Goal: Task Accomplishment & Management: Complete application form

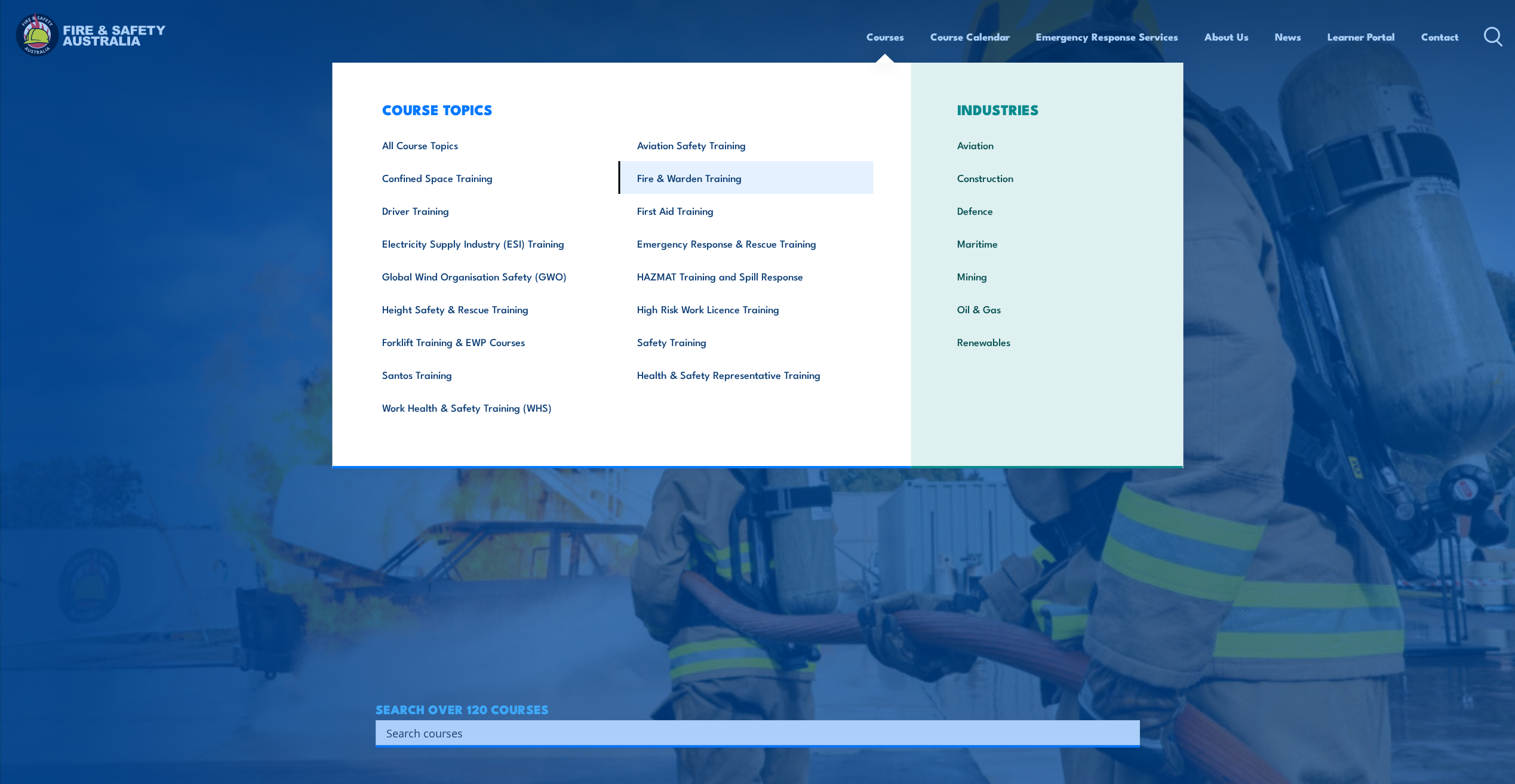
click at [714, 167] on link "Fire & Warden Training" at bounding box center [746, 177] width 255 height 33
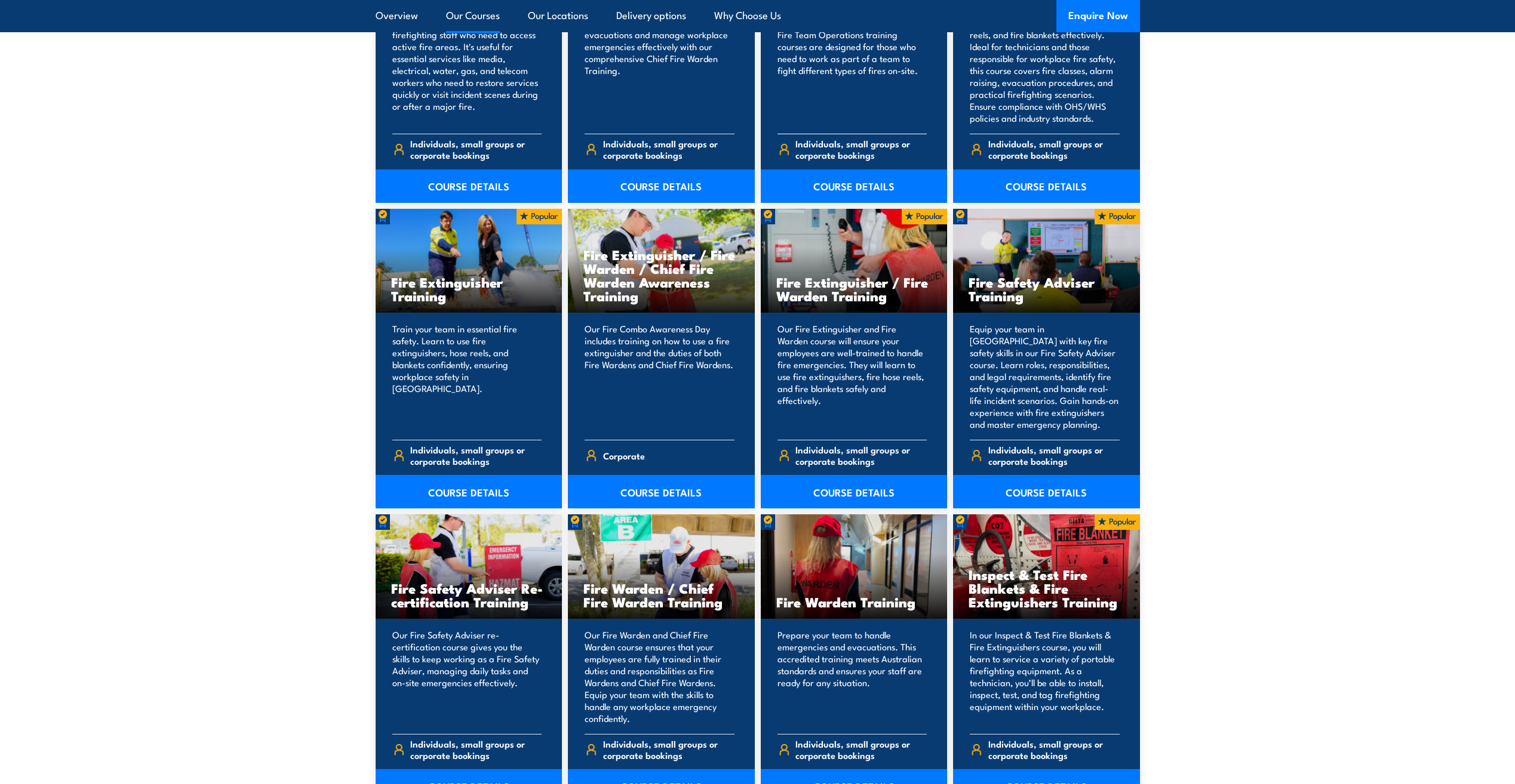
scroll to position [1134, 0]
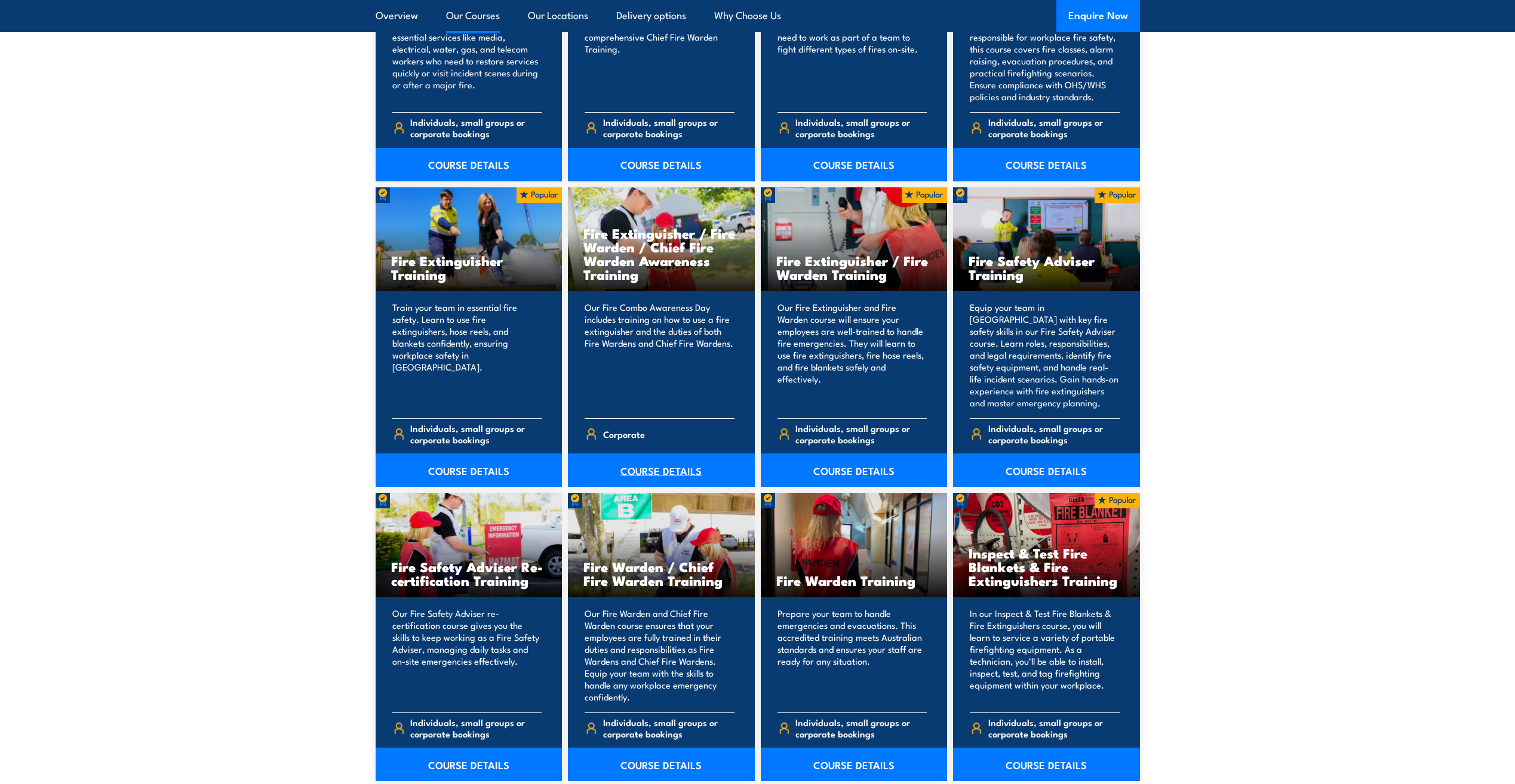
click at [654, 466] on link "COURSE DETAILS" at bounding box center [661, 470] width 187 height 33
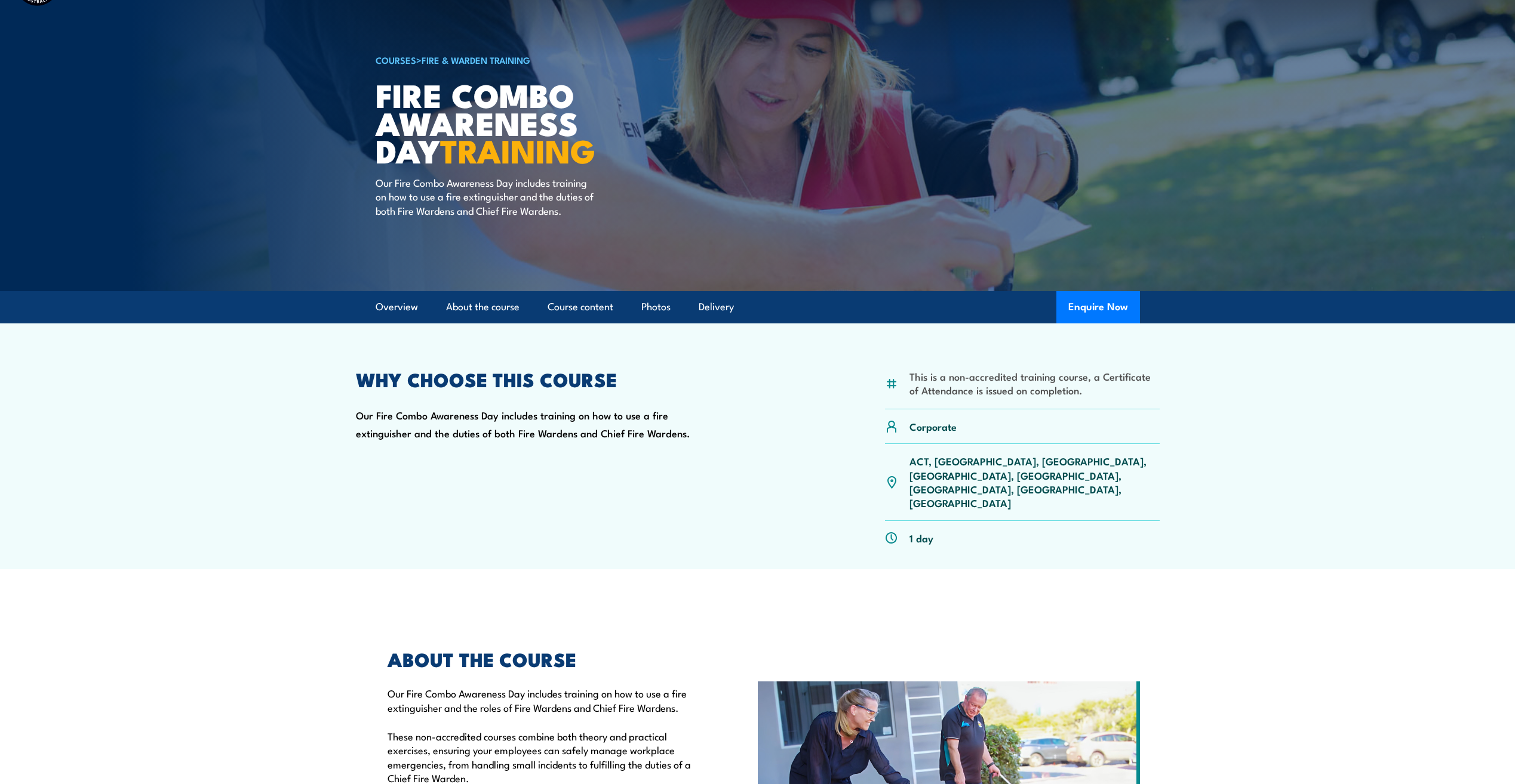
scroll to position [120, 0]
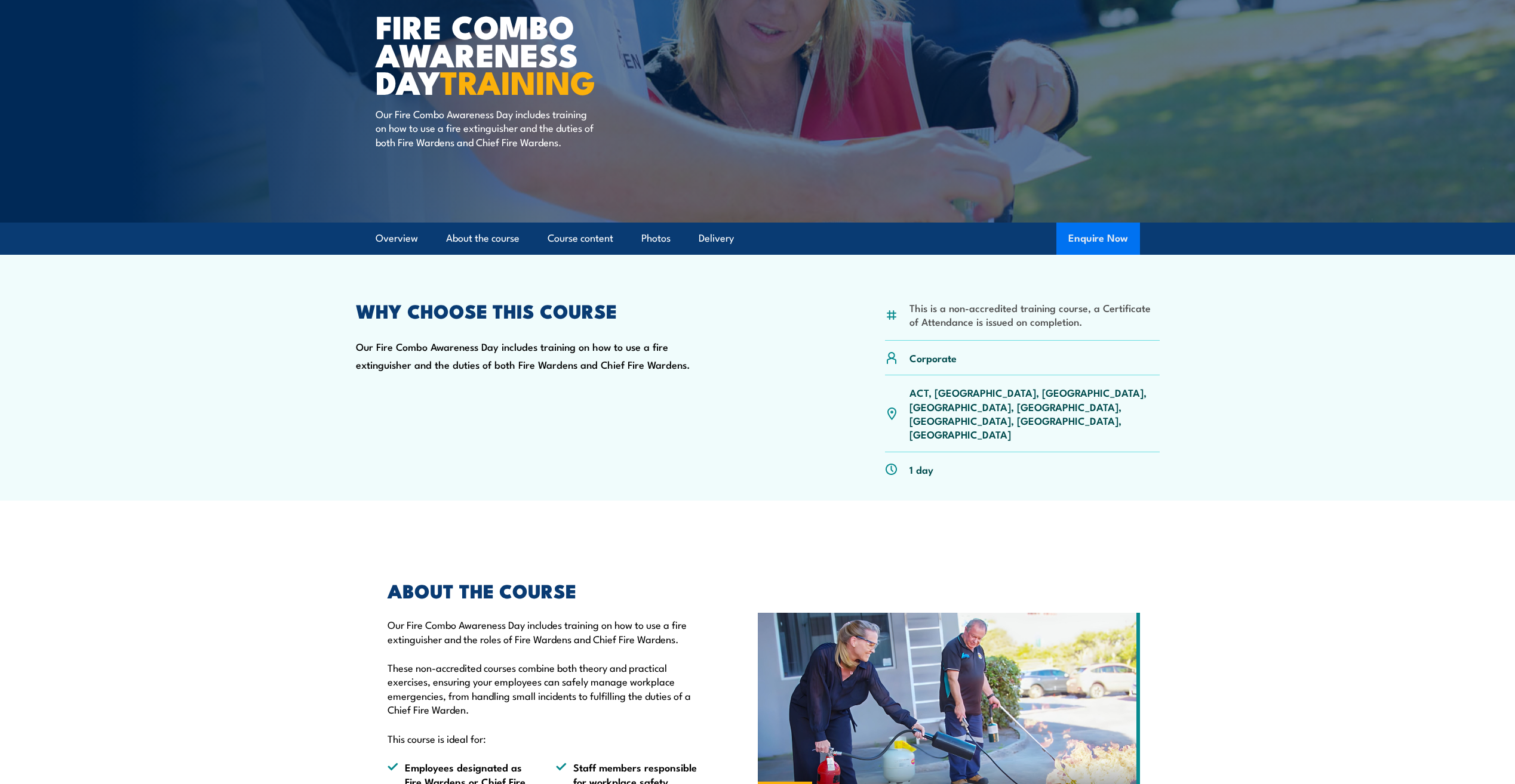
click at [1102, 237] on button "Enquire Now" at bounding box center [1098, 239] width 84 height 32
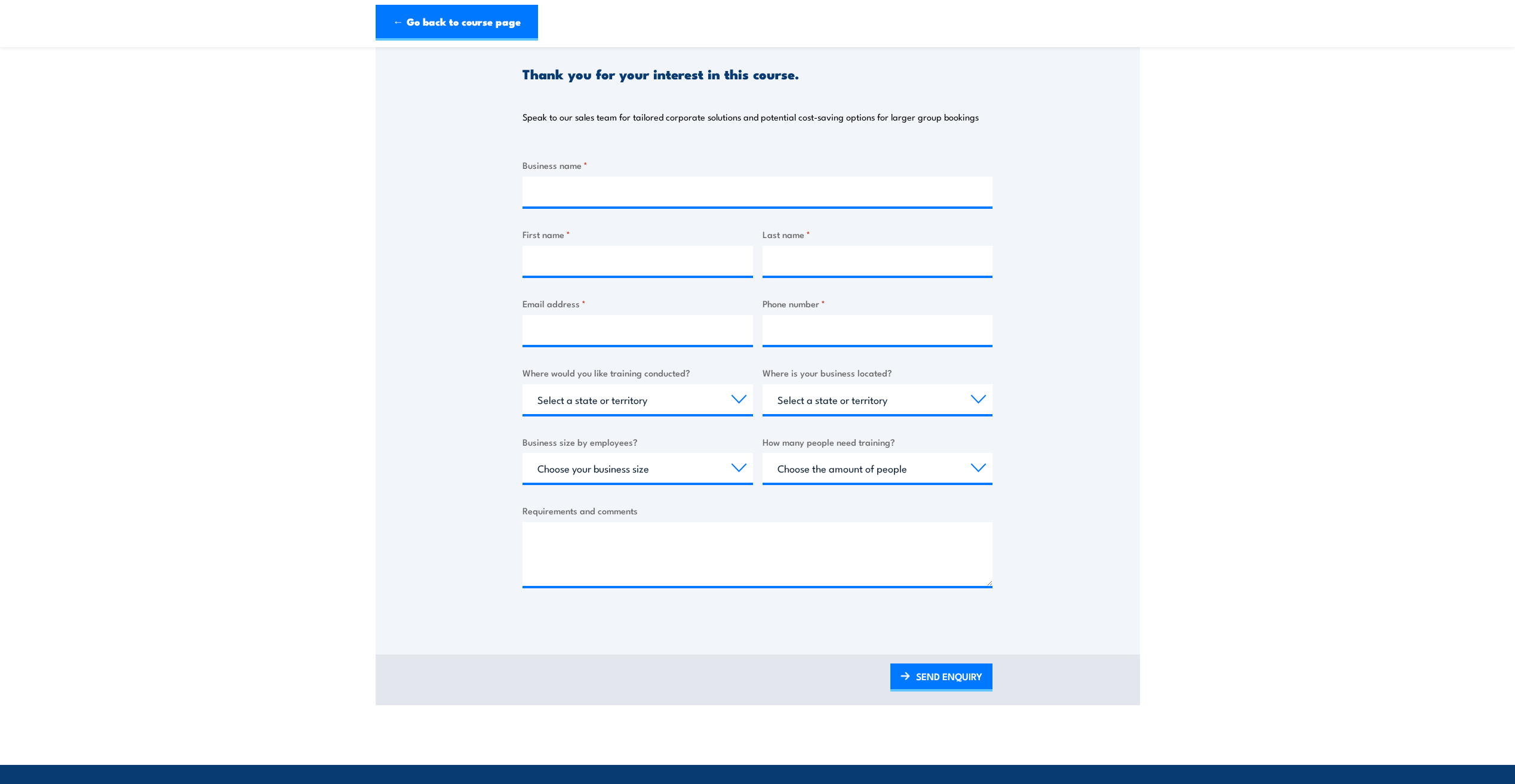
scroll to position [120, 0]
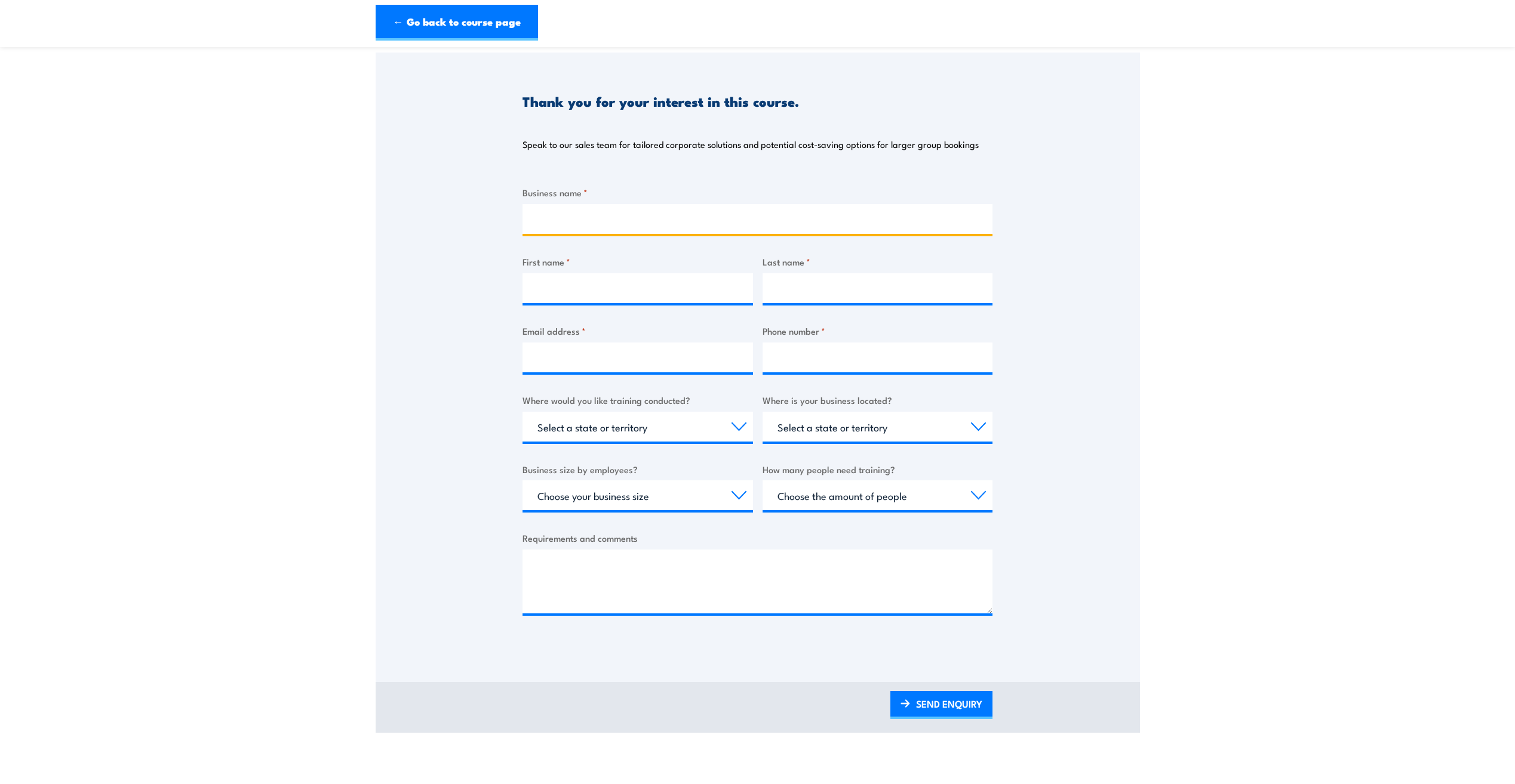
click at [667, 221] on input "Business name *" at bounding box center [757, 218] width 470 height 30
type input "Australian Pharamaceutical Manufacturers"
type input "Nadia"
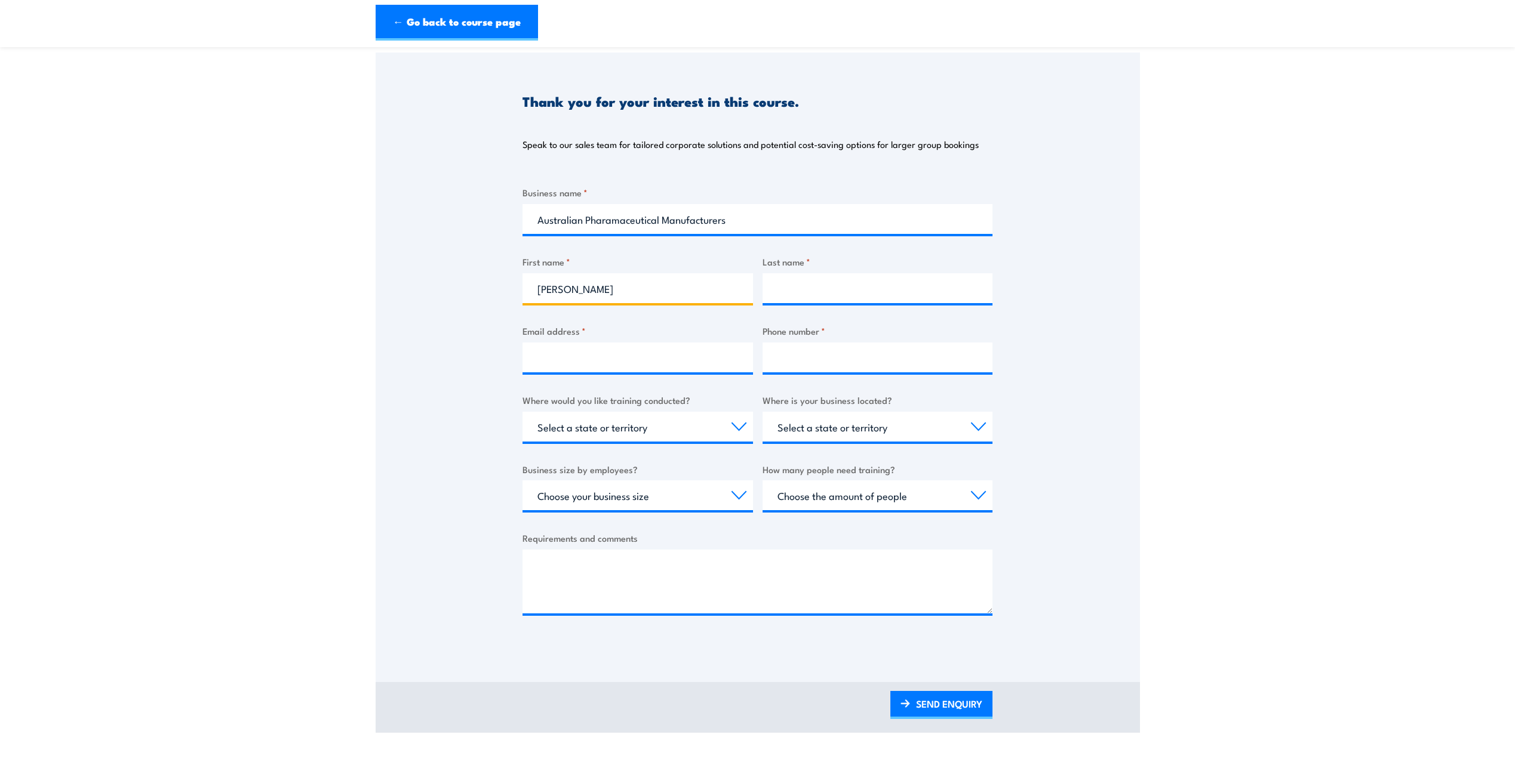
type input "Gonzalez"
type input "nadia.gonzalez@pactgroup.com"
type input "0434859227"
select select "VIC"
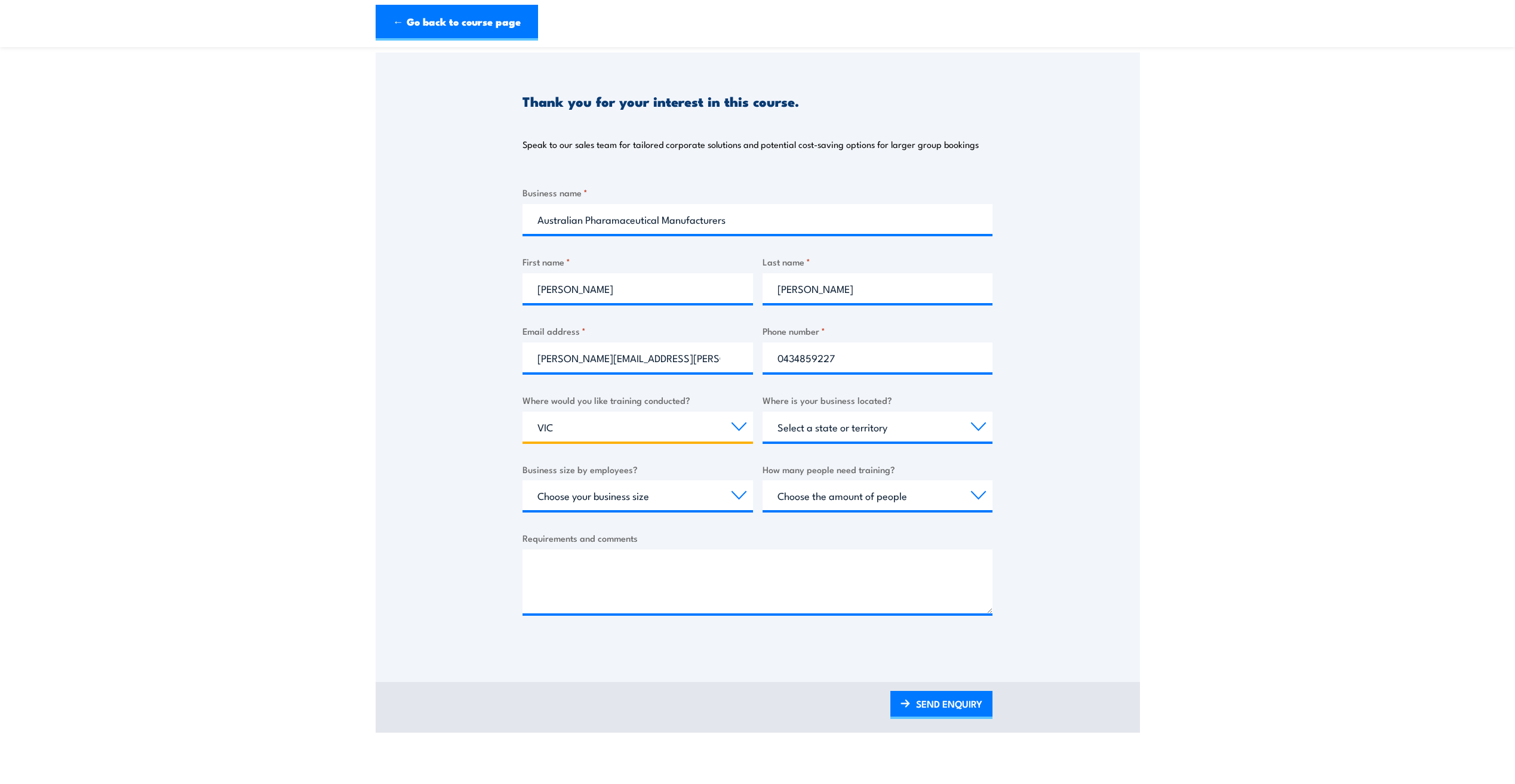
select select "VIC"
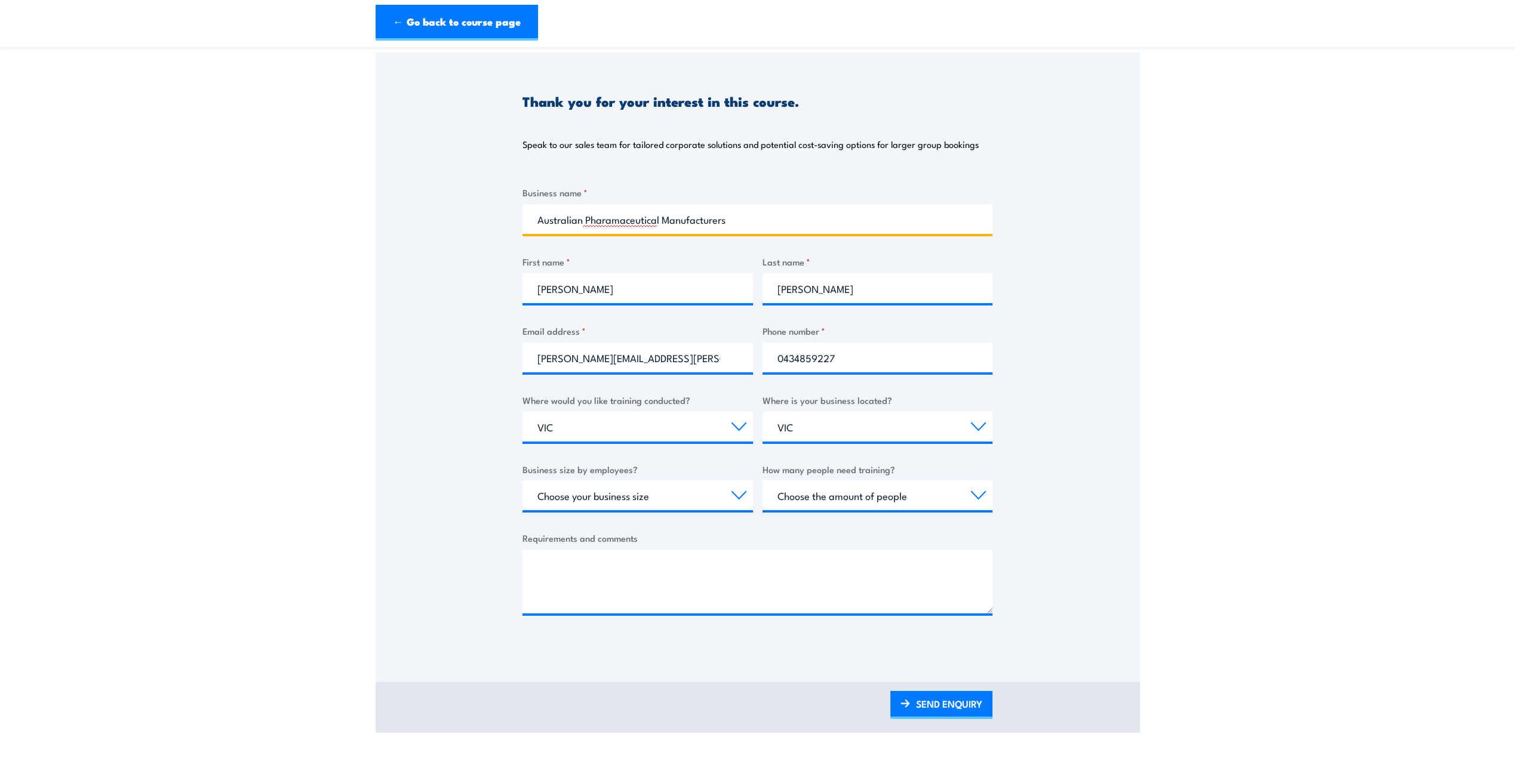
click at [629, 225] on input "Australian Pharamaceutical Manufacturers" at bounding box center [757, 218] width 470 height 30
click at [626, 223] on input "Australian Pharamaceutical Manufacturers" at bounding box center [757, 218] width 470 height 30
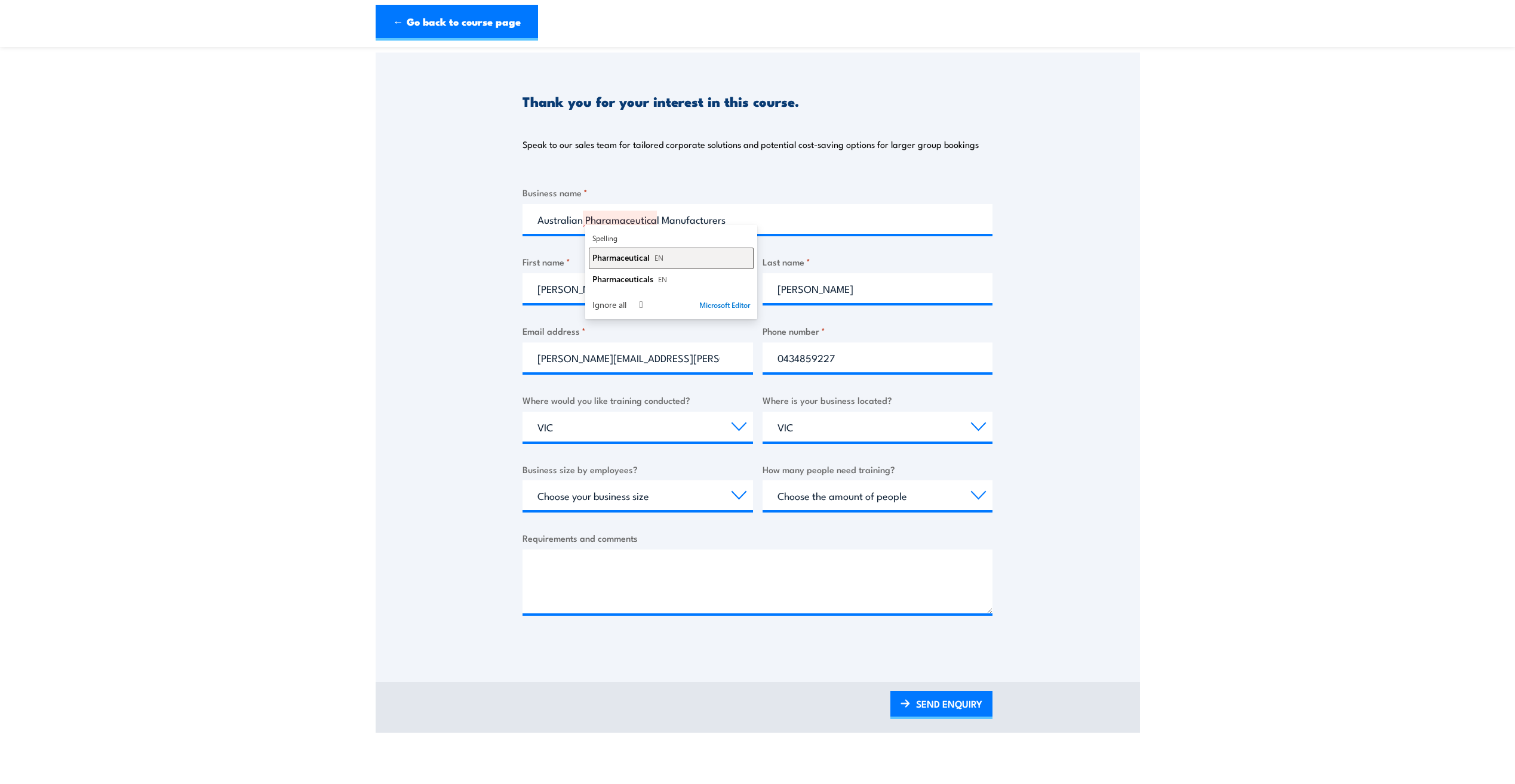
click at [629, 260] on span "Pharmaceutical" at bounding box center [621, 257] width 57 height 11
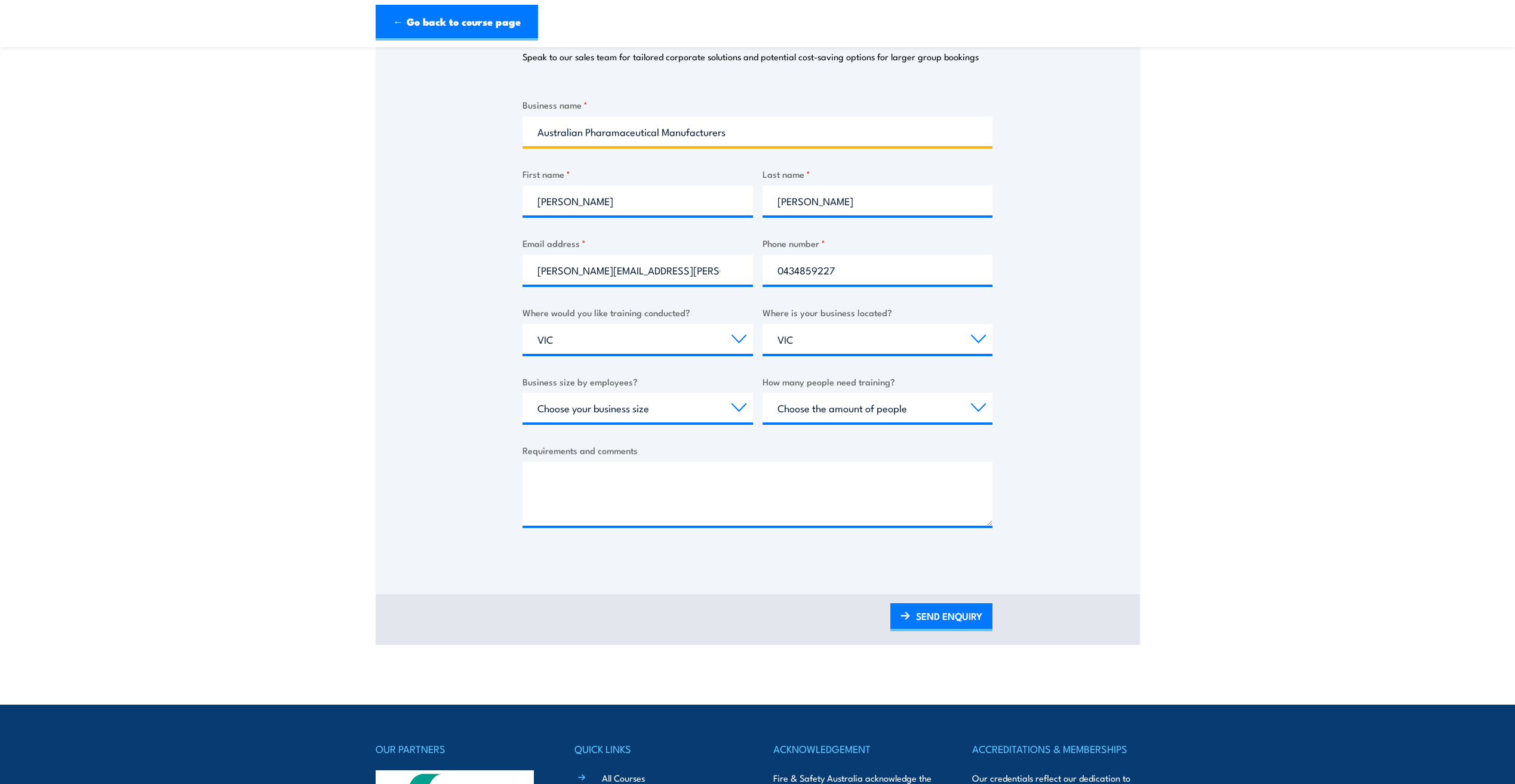
scroll to position [179, 0]
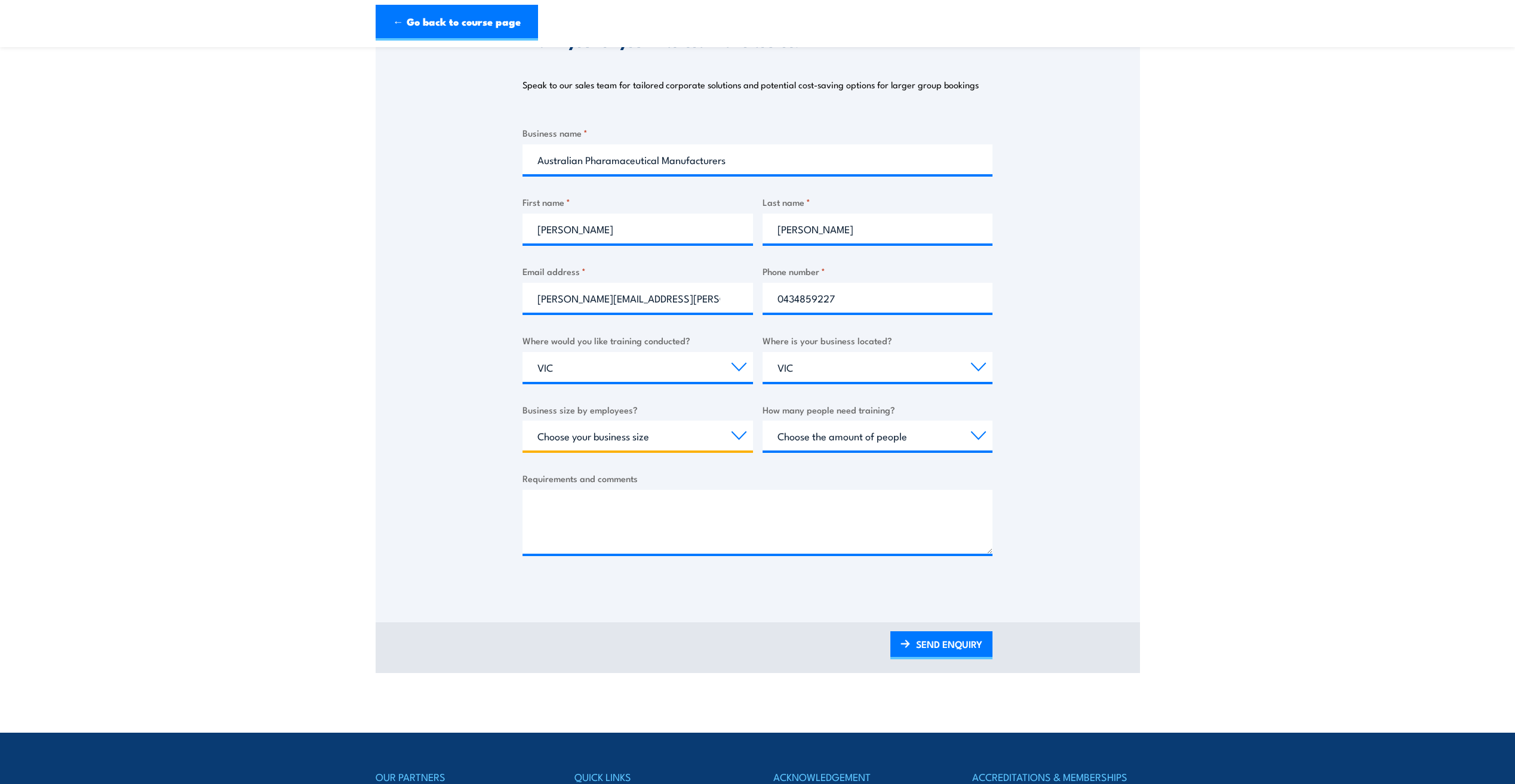
click at [730, 438] on select "Choose your business size 1 to 19 20 to 199 200+" at bounding box center [637, 435] width 230 height 30
select select "20 to 199"
click at [523, 421] on select "Choose your business size 1 to 19 20 to 199 200+" at bounding box center [637, 435] width 230 height 30
click at [864, 440] on select "Choose the amount of people 1 to 4 5 to 19 20+" at bounding box center [878, 435] width 230 height 30
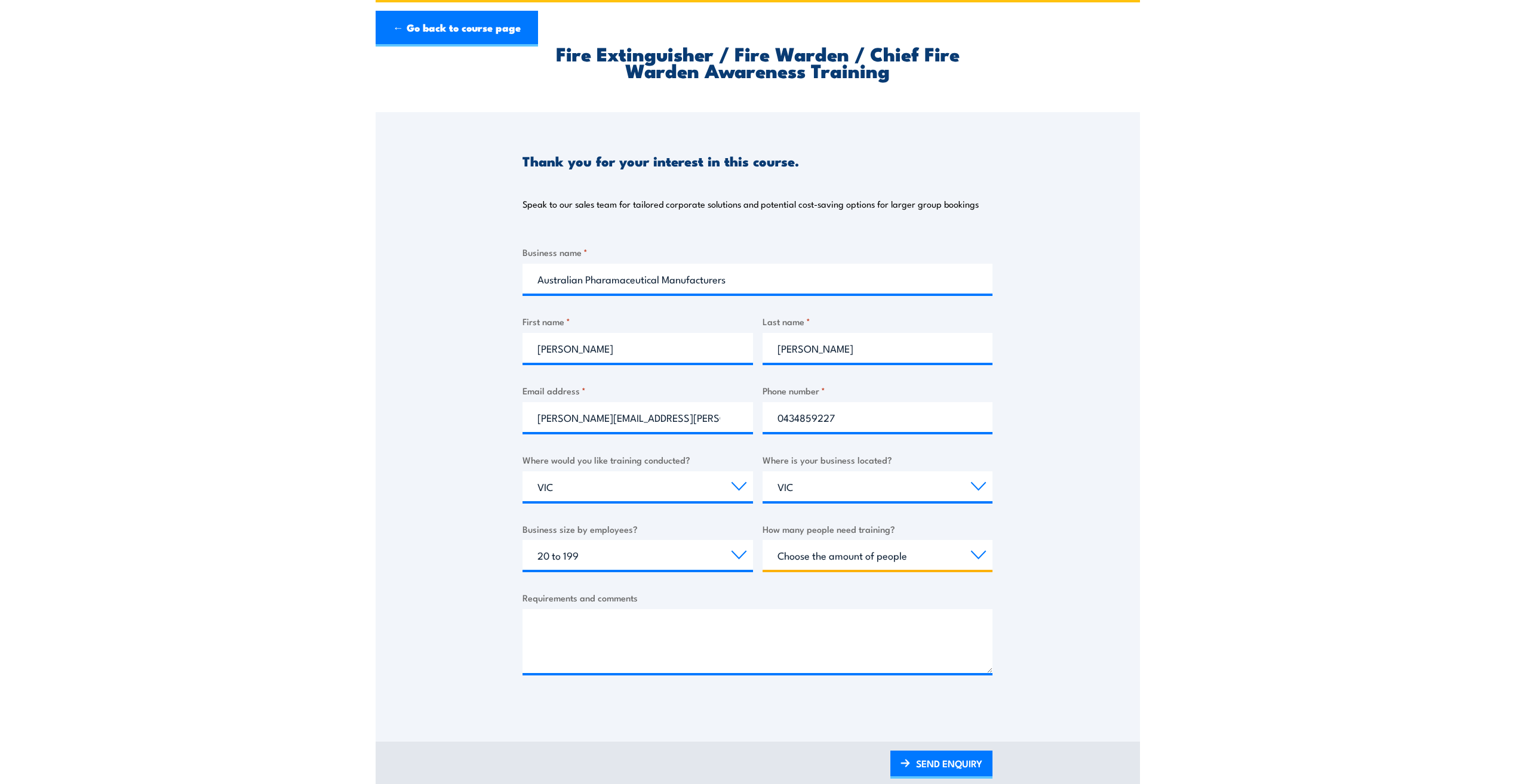
scroll to position [0, 0]
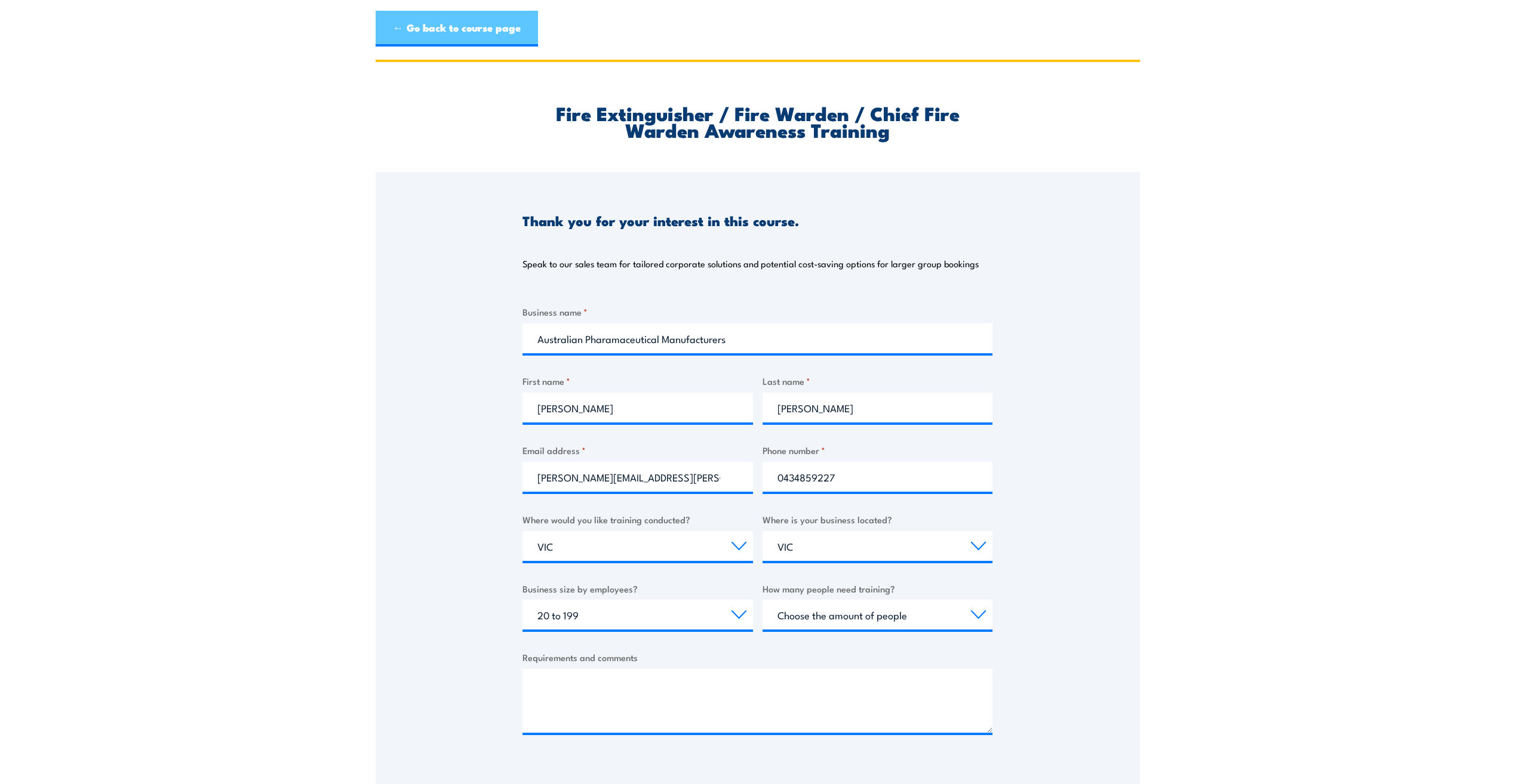
click at [477, 31] on link "← Go back to course page" at bounding box center [457, 28] width 162 height 35
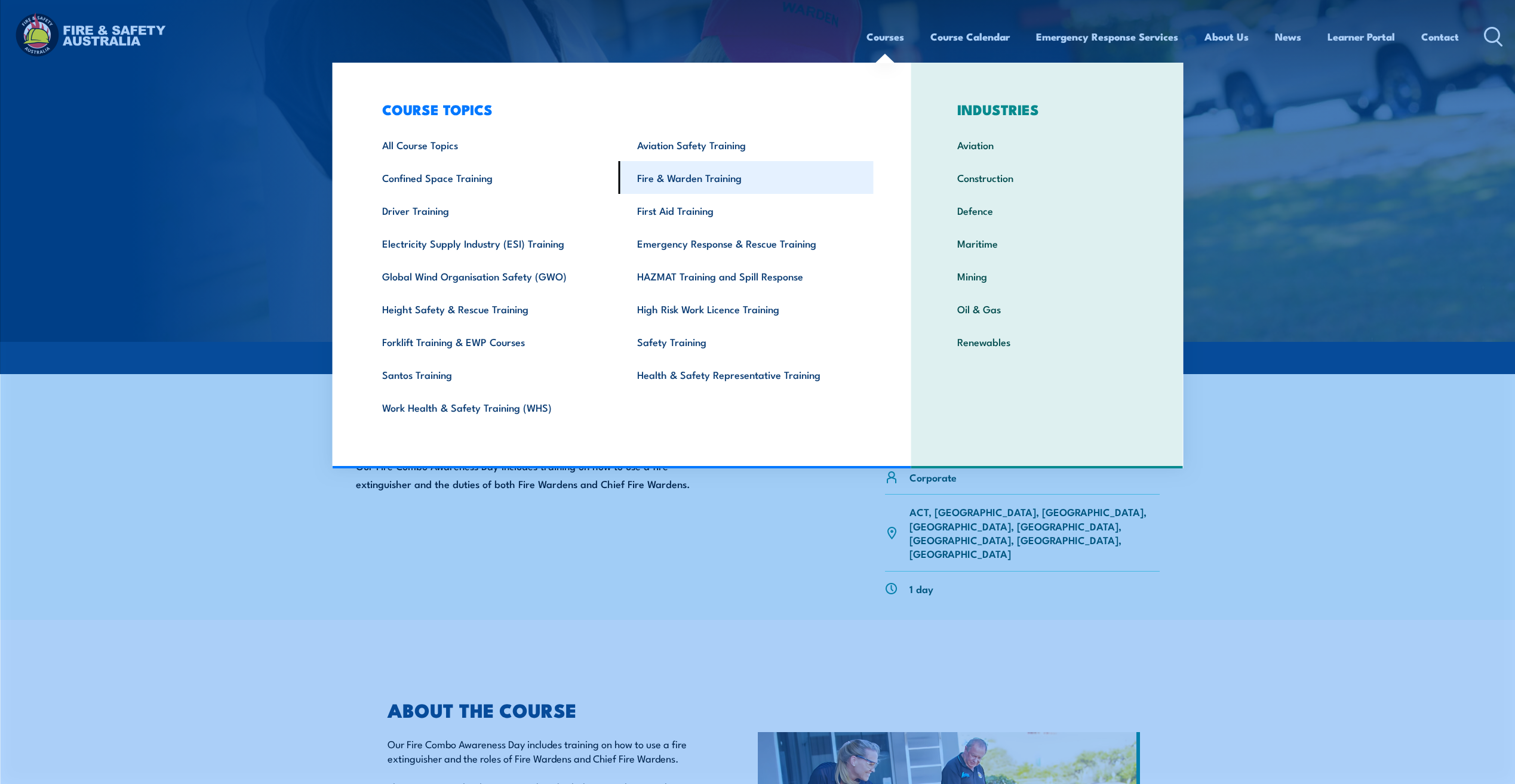
click at [755, 181] on link "Fire & Warden Training" at bounding box center [746, 177] width 255 height 33
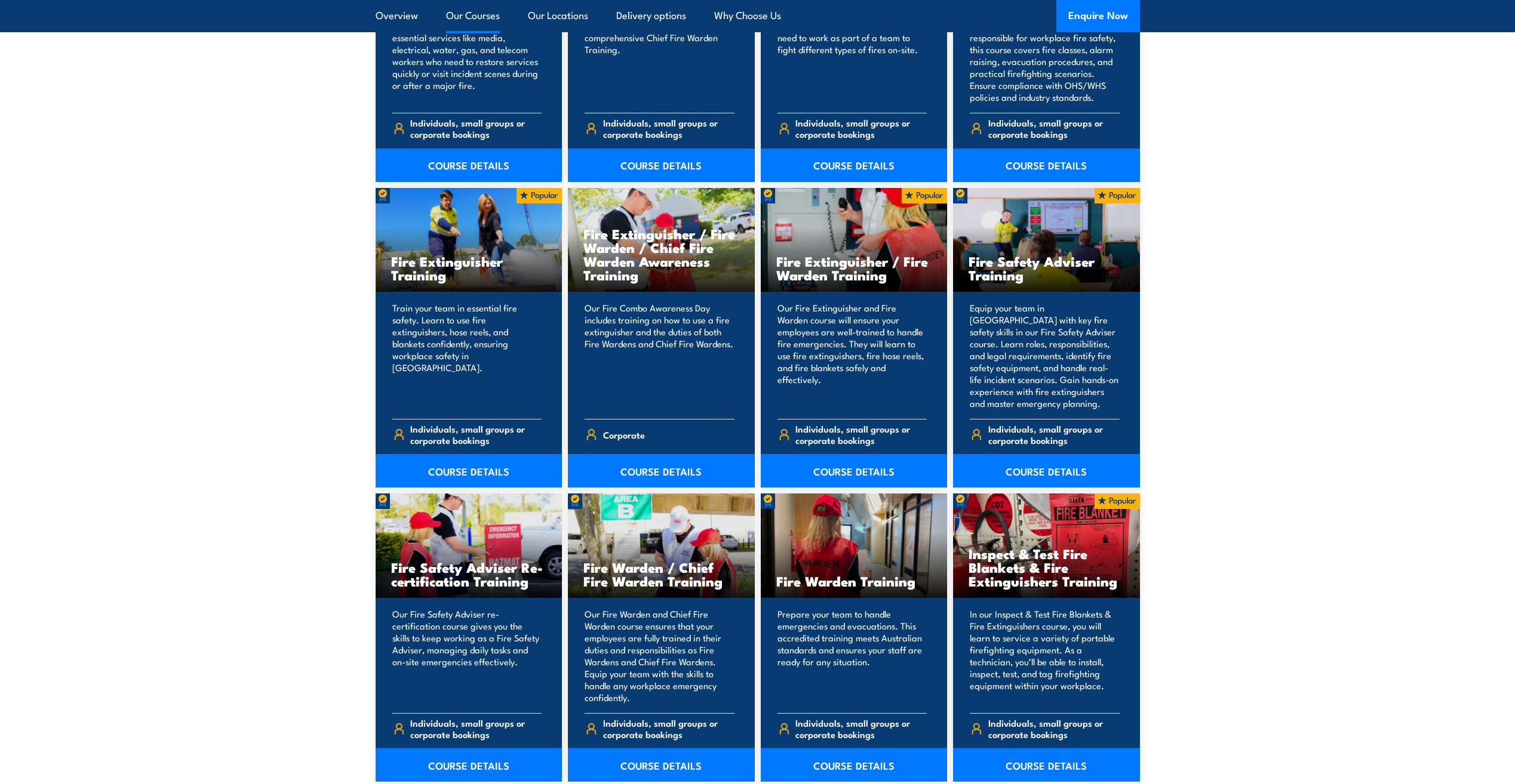
scroll to position [1134, 0]
click at [831, 471] on link "COURSE DETAILS" at bounding box center [854, 470] width 187 height 33
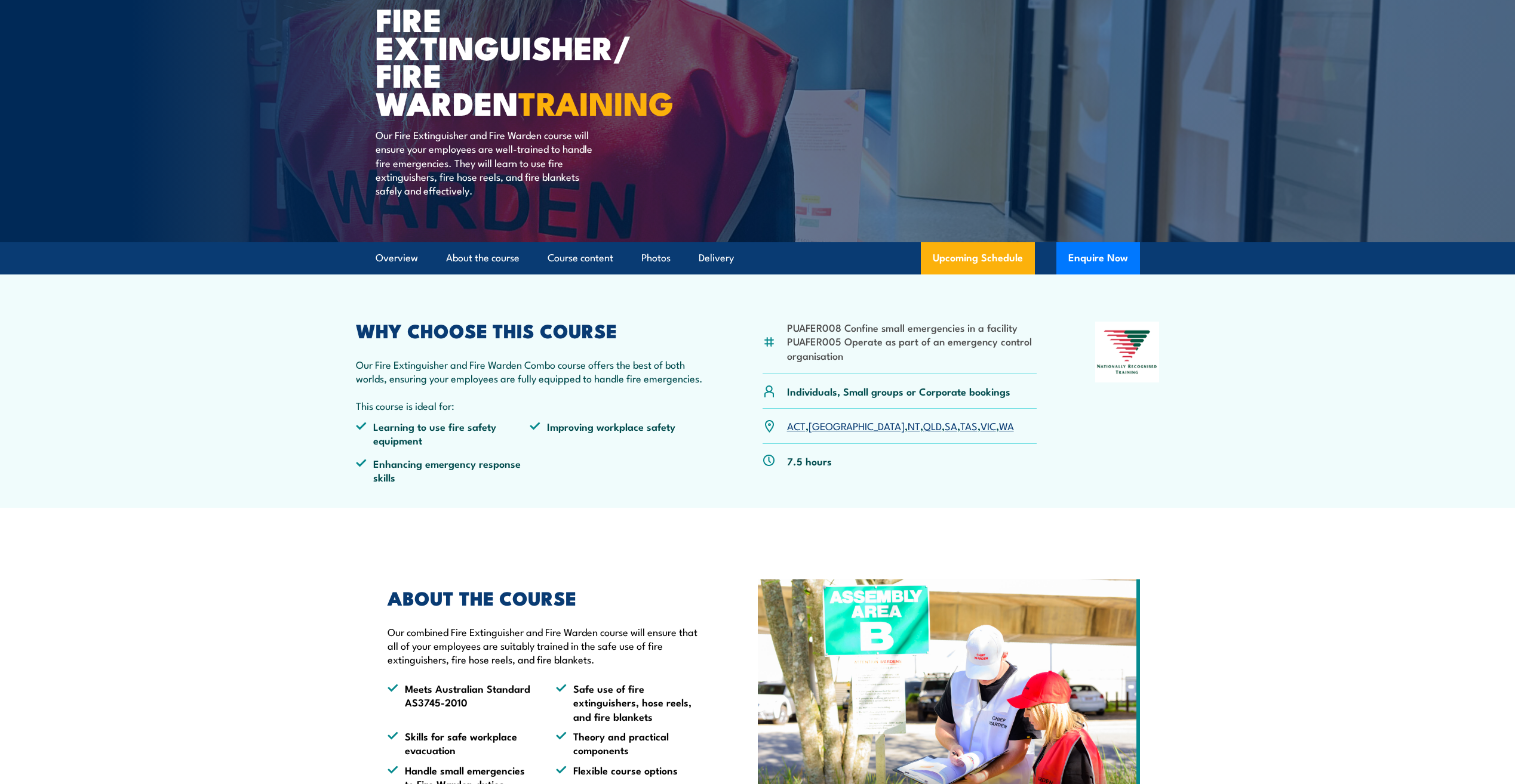
scroll to position [239, 0]
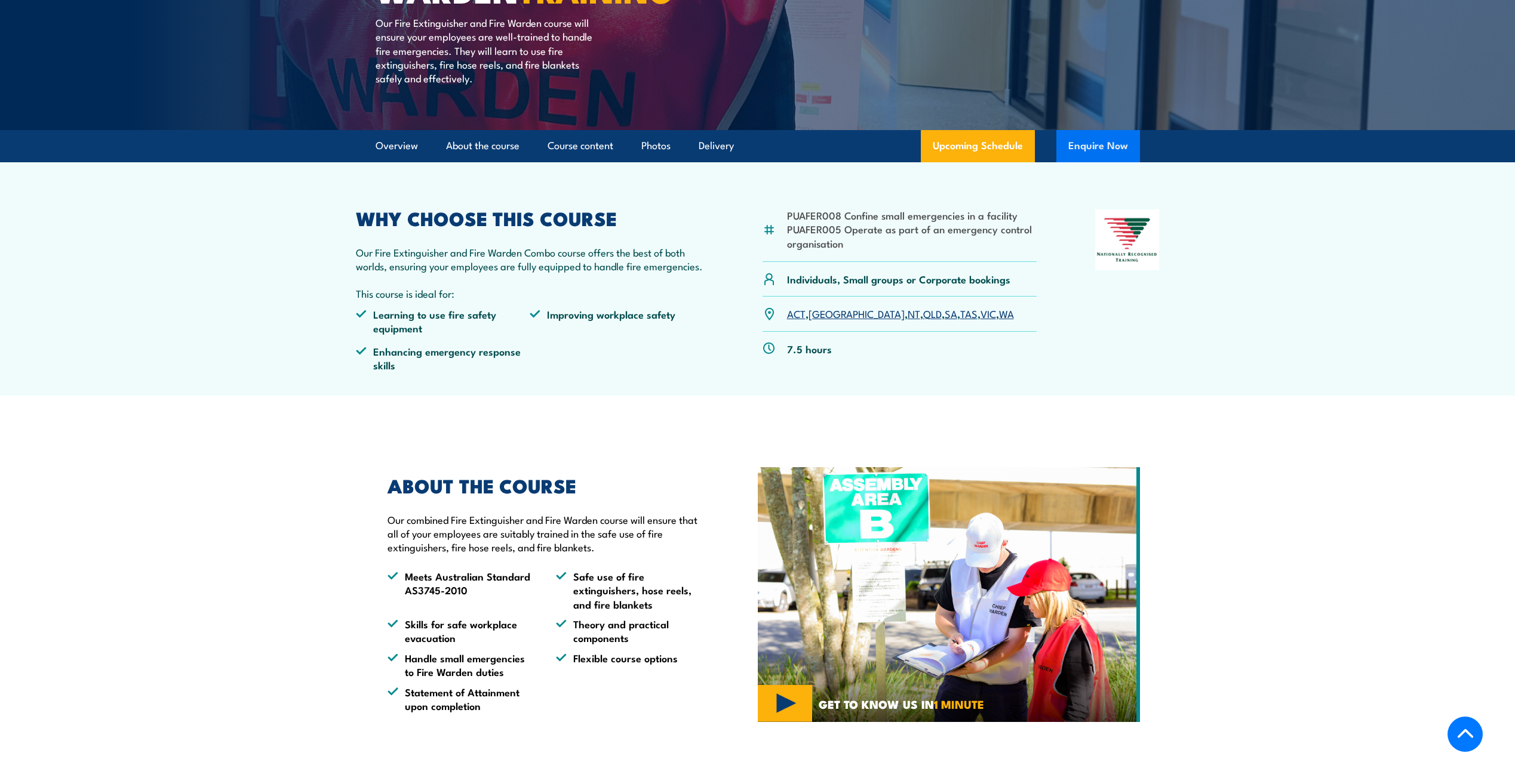
click at [1113, 148] on button "Enquire Now" at bounding box center [1098, 146] width 84 height 32
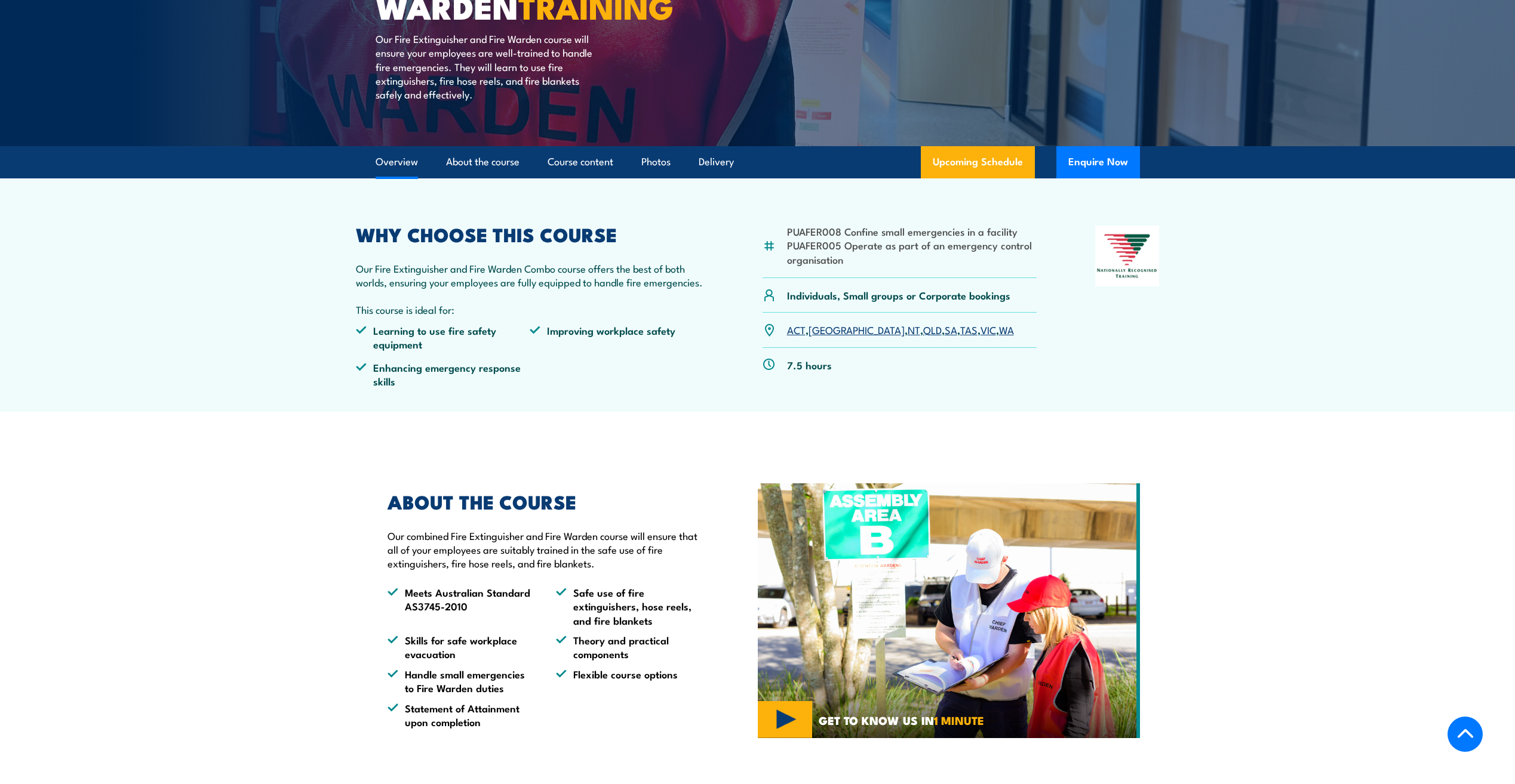
scroll to position [221, 0]
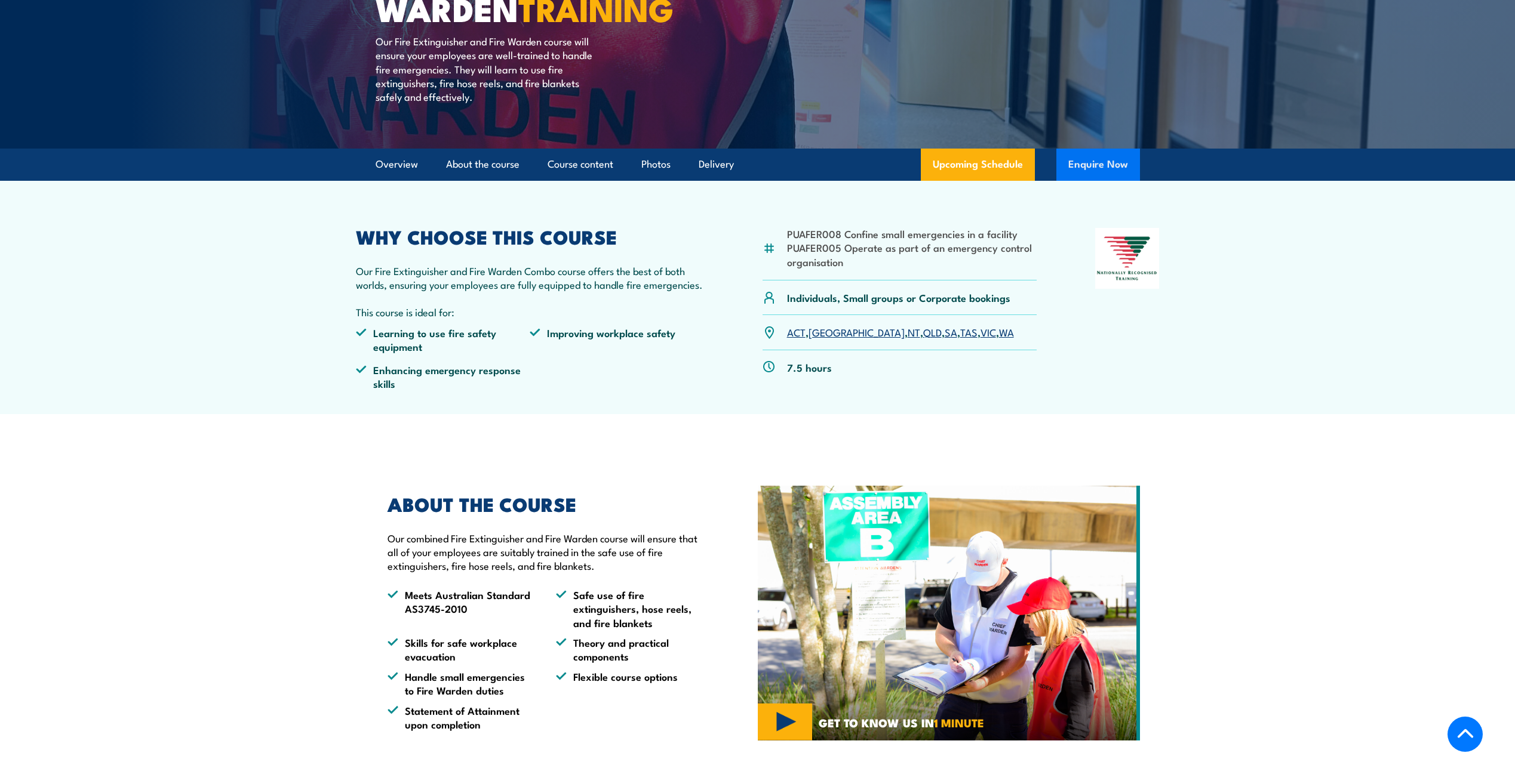
click at [1100, 170] on button "Enquire Now" at bounding box center [1098, 165] width 84 height 32
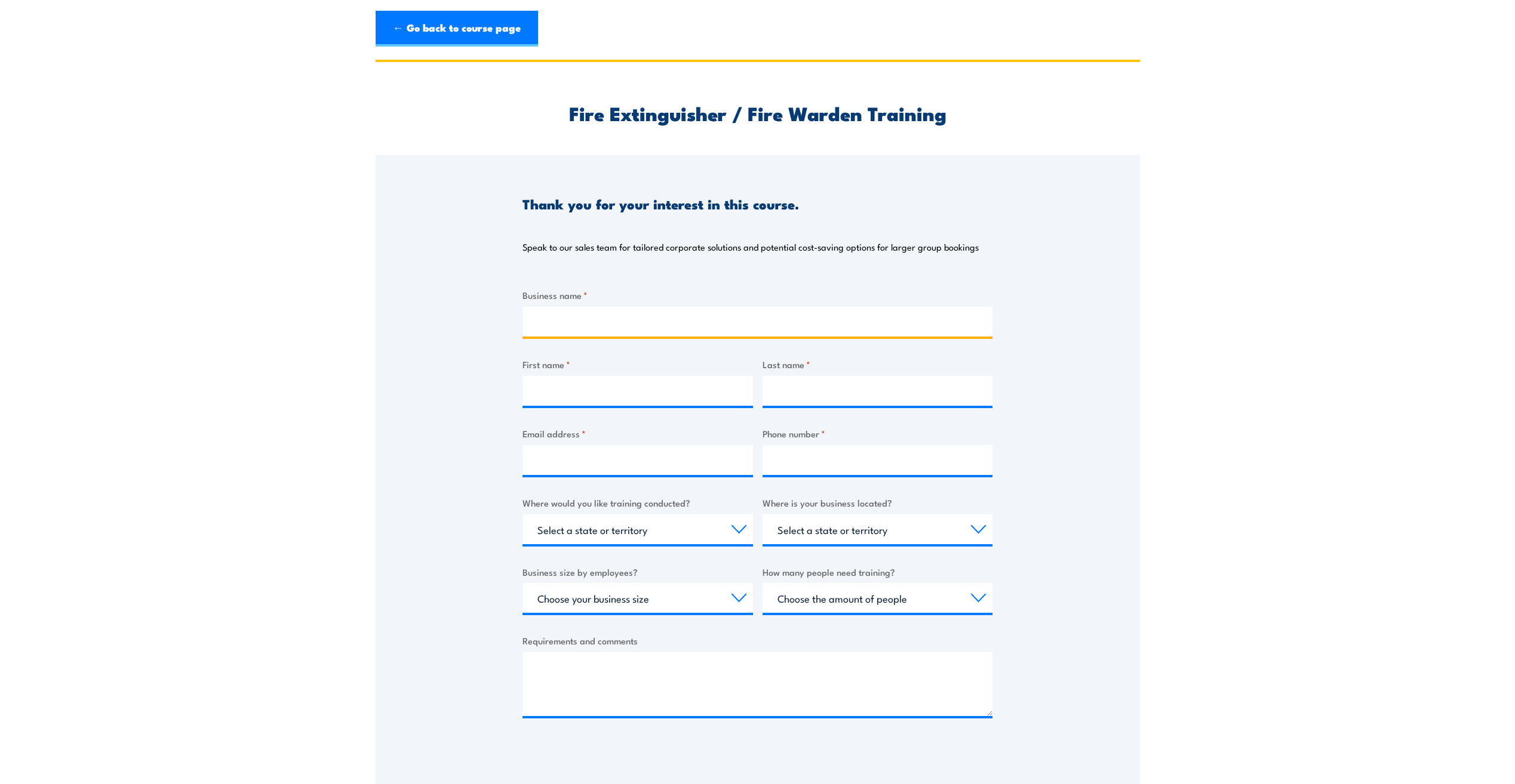
click at [582, 314] on input "Business name *" at bounding box center [757, 321] width 470 height 30
type input "A"
drag, startPoint x: 557, startPoint y: 313, endPoint x: 395, endPoint y: 283, distance: 164.8
click at [402, 289] on div "Thank you for your interest in this course. Speak to our sales team for tailore…" at bounding box center [758, 453] width 764 height 596
type input "Australian Pharmaceutical Manufacturers"
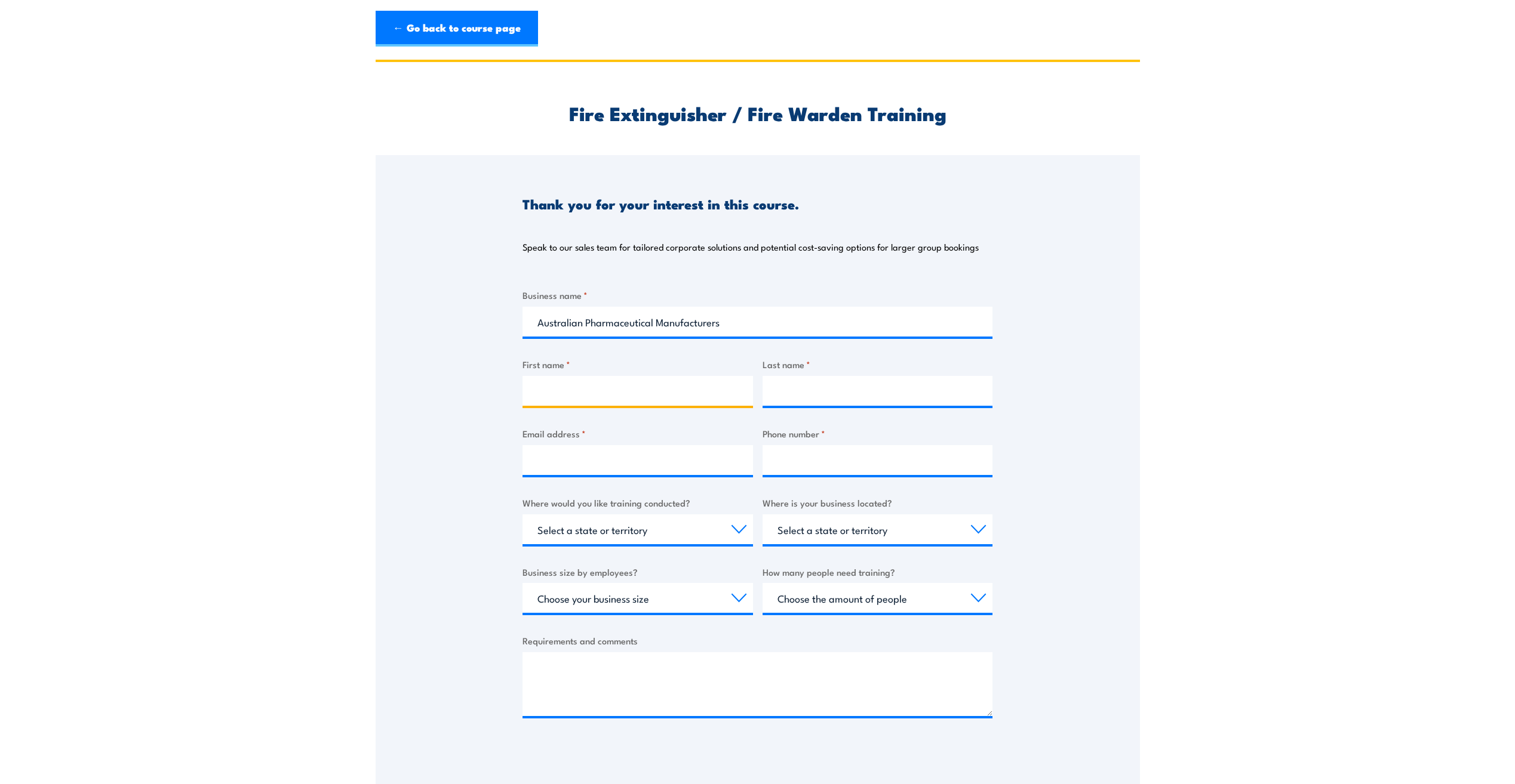
click at [535, 379] on input "First name *" at bounding box center [637, 391] width 230 height 30
type input "[PERSON_NAME]"
type input "[PERSON_NAME][EMAIL_ADDRESS][PERSON_NAME][DOMAIN_NAME]"
type input "0434859227"
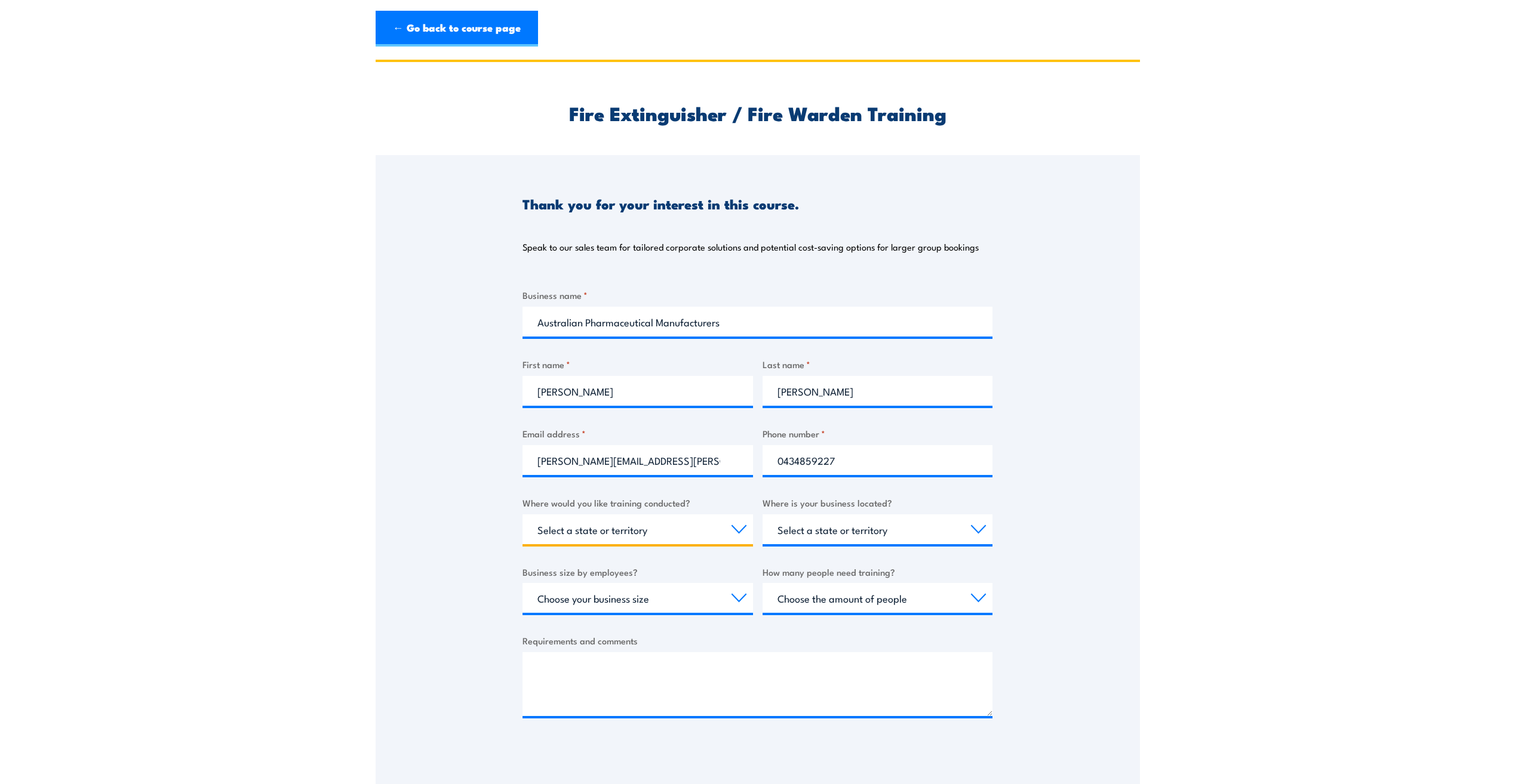
select select "VIC"
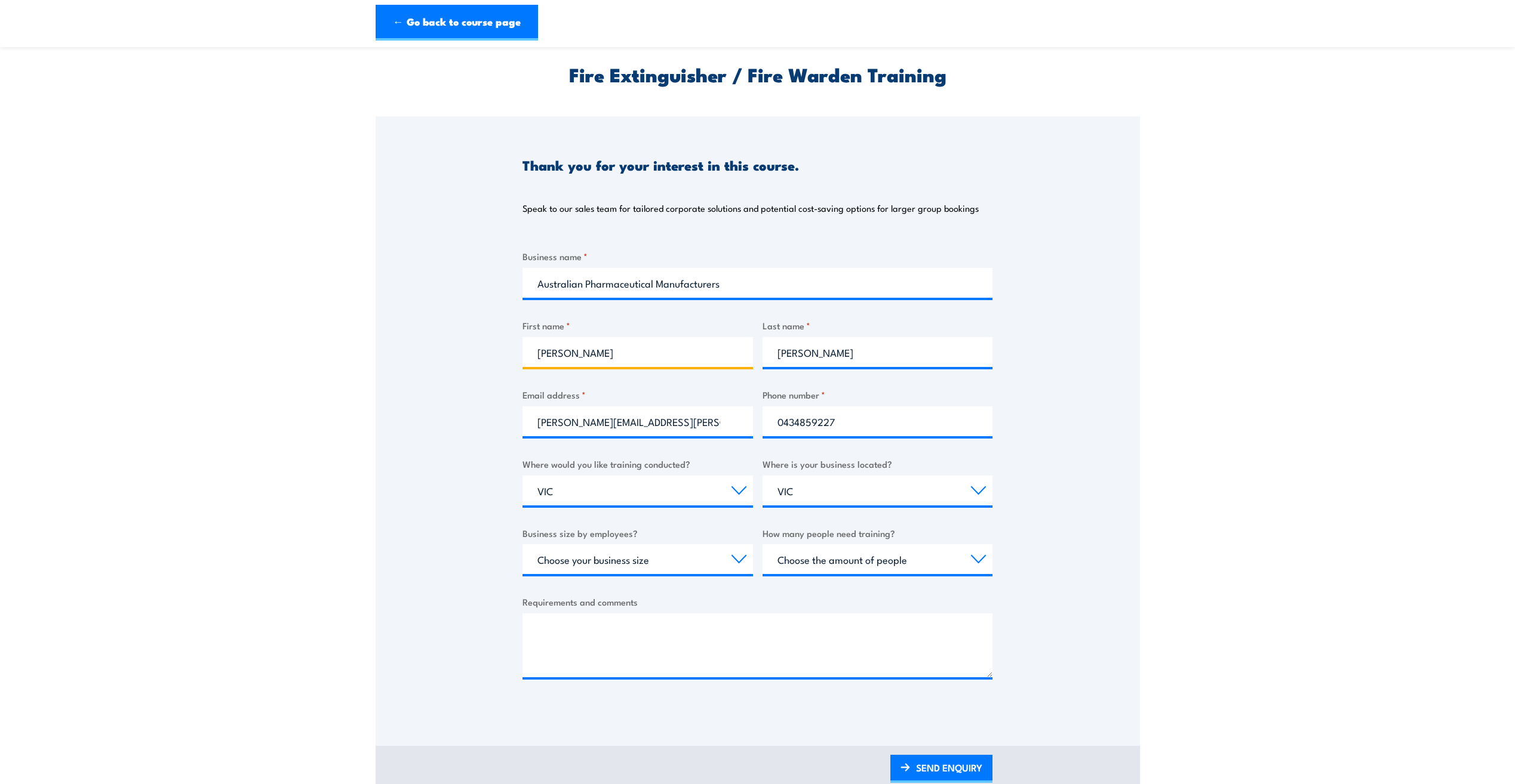
scroll to position [60, 0]
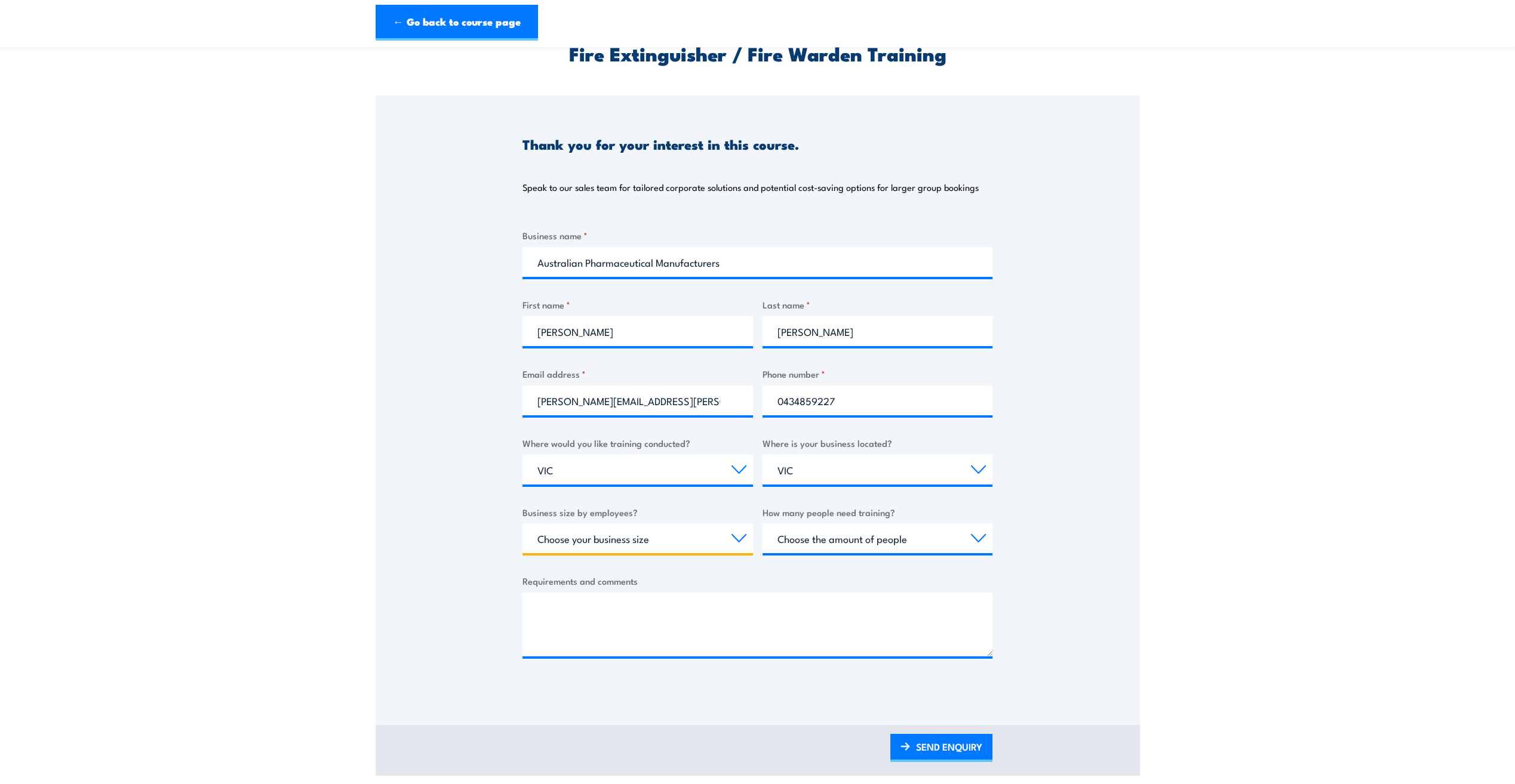
click at [713, 542] on select "Choose your business size 1 to 19 20 to 199 200+" at bounding box center [637, 538] width 230 height 30
select select "20 to 199"
click at [523, 524] on select "Choose your business size 1 to 19 20 to 199 200+" at bounding box center [637, 538] width 230 height 30
click at [841, 545] on select "Choose the amount of people 1 to 4 5 to 19 20+" at bounding box center [878, 538] width 230 height 30
select select "5 to 19"
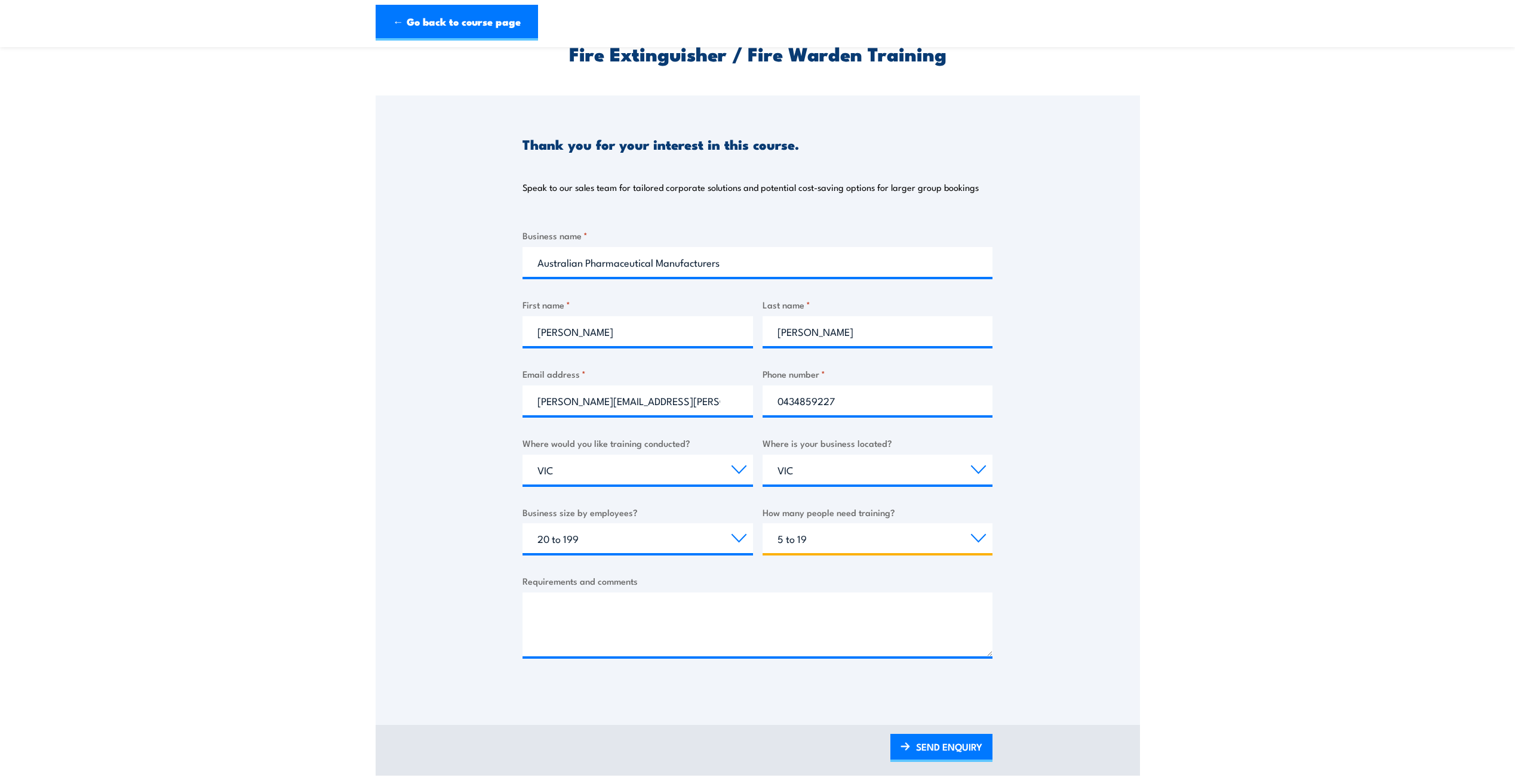
click at [763, 524] on select "Choose the amount of people 1 to 4 5 to 19 20+" at bounding box center [878, 538] width 230 height 30
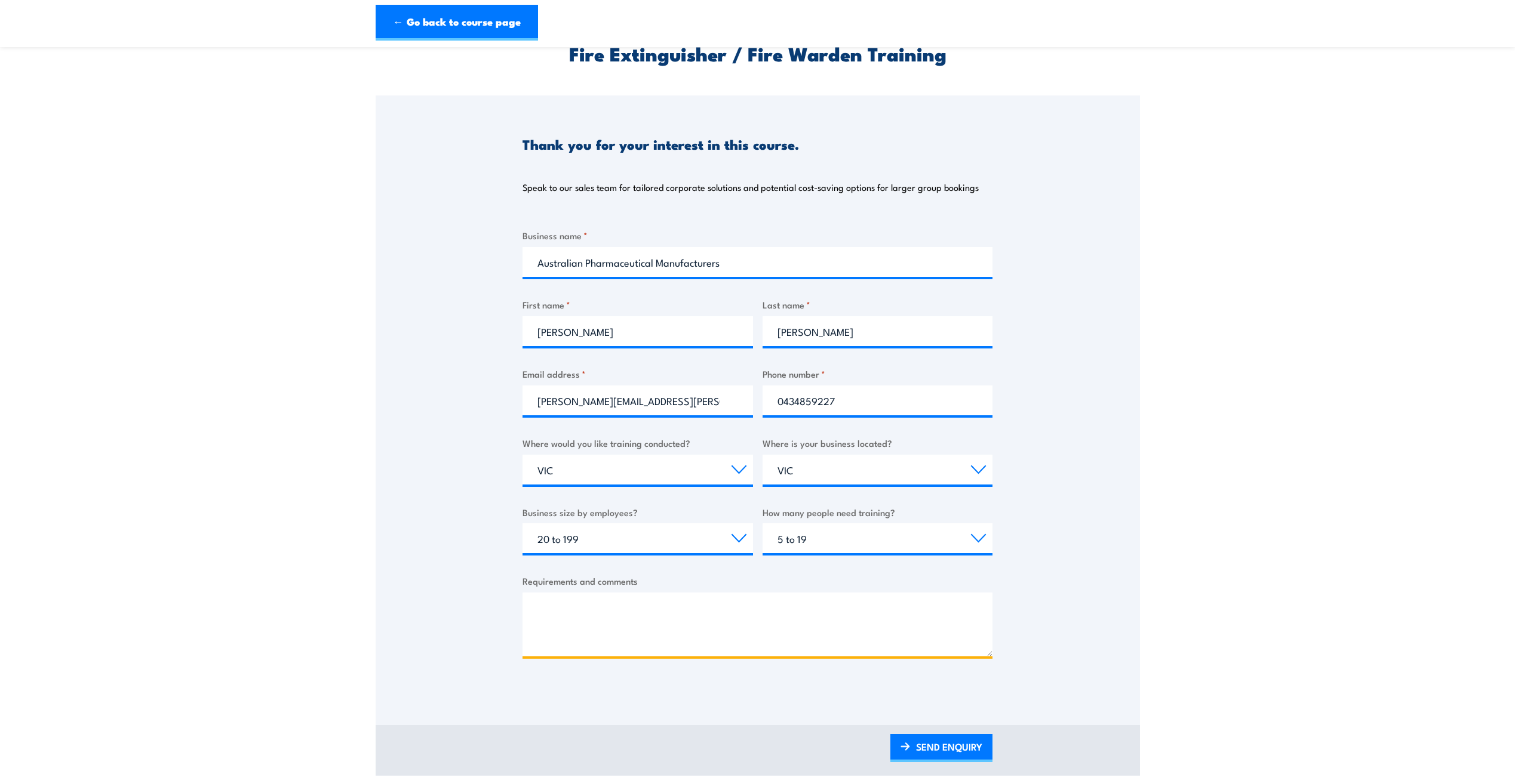
click at [830, 616] on textarea "Requirements and comments" at bounding box center [757, 625] width 470 height 64
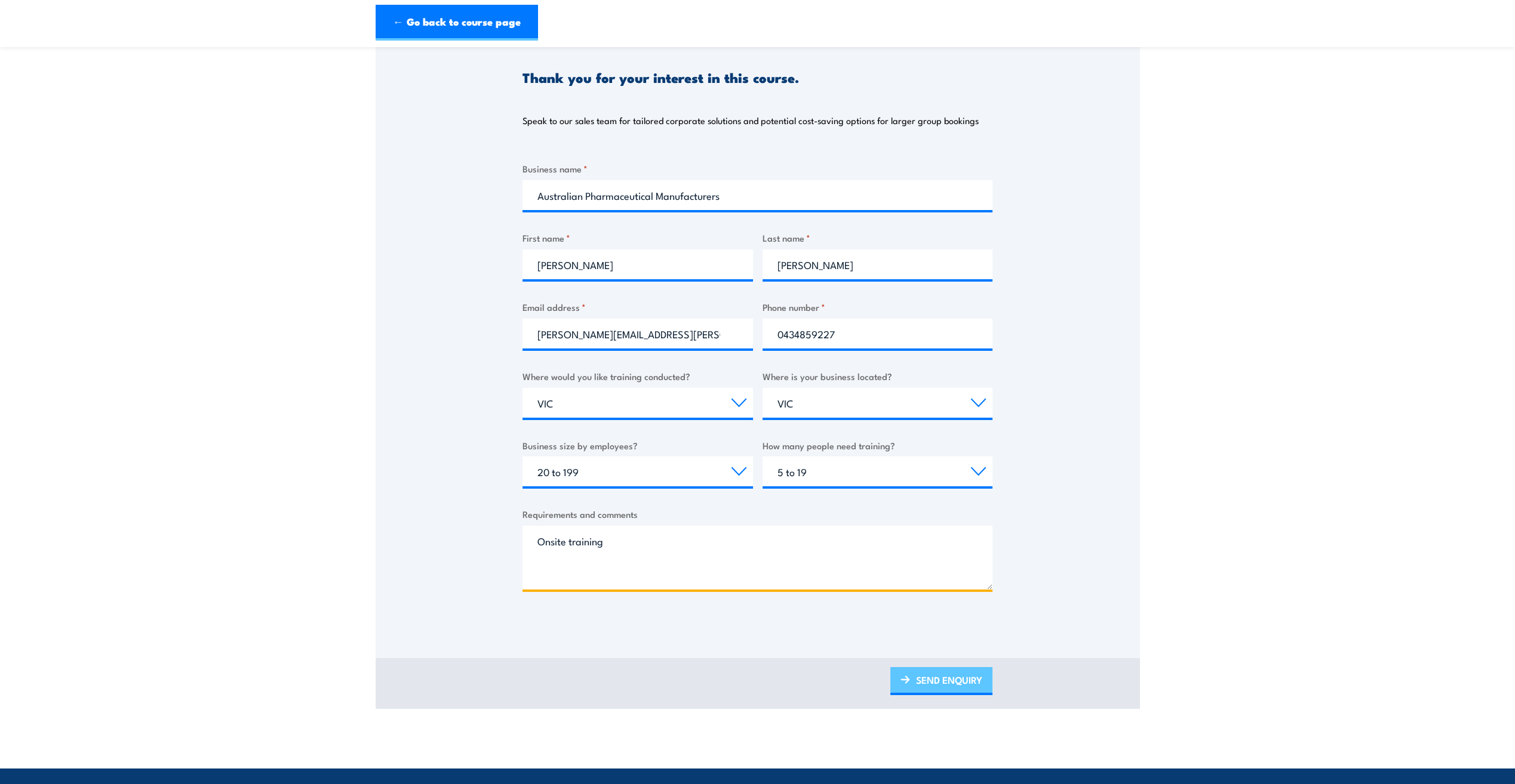
scroll to position [179, 0]
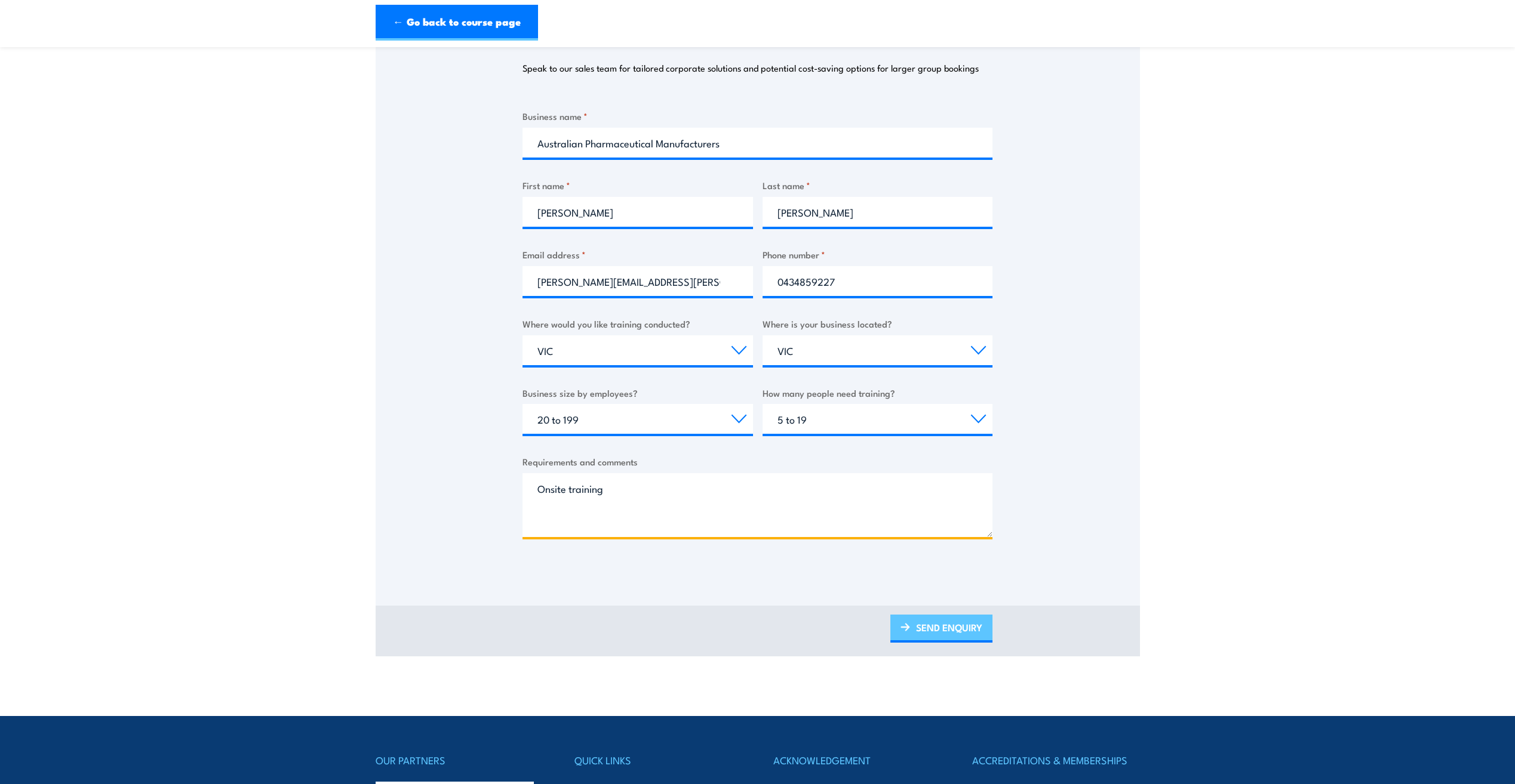
type textarea "Onsite training"
click at [959, 620] on link "SEND ENQUIRY" at bounding box center [941, 629] width 102 height 28
click at [913, 634] on link "SEND ENQUIRY" at bounding box center [941, 629] width 102 height 28
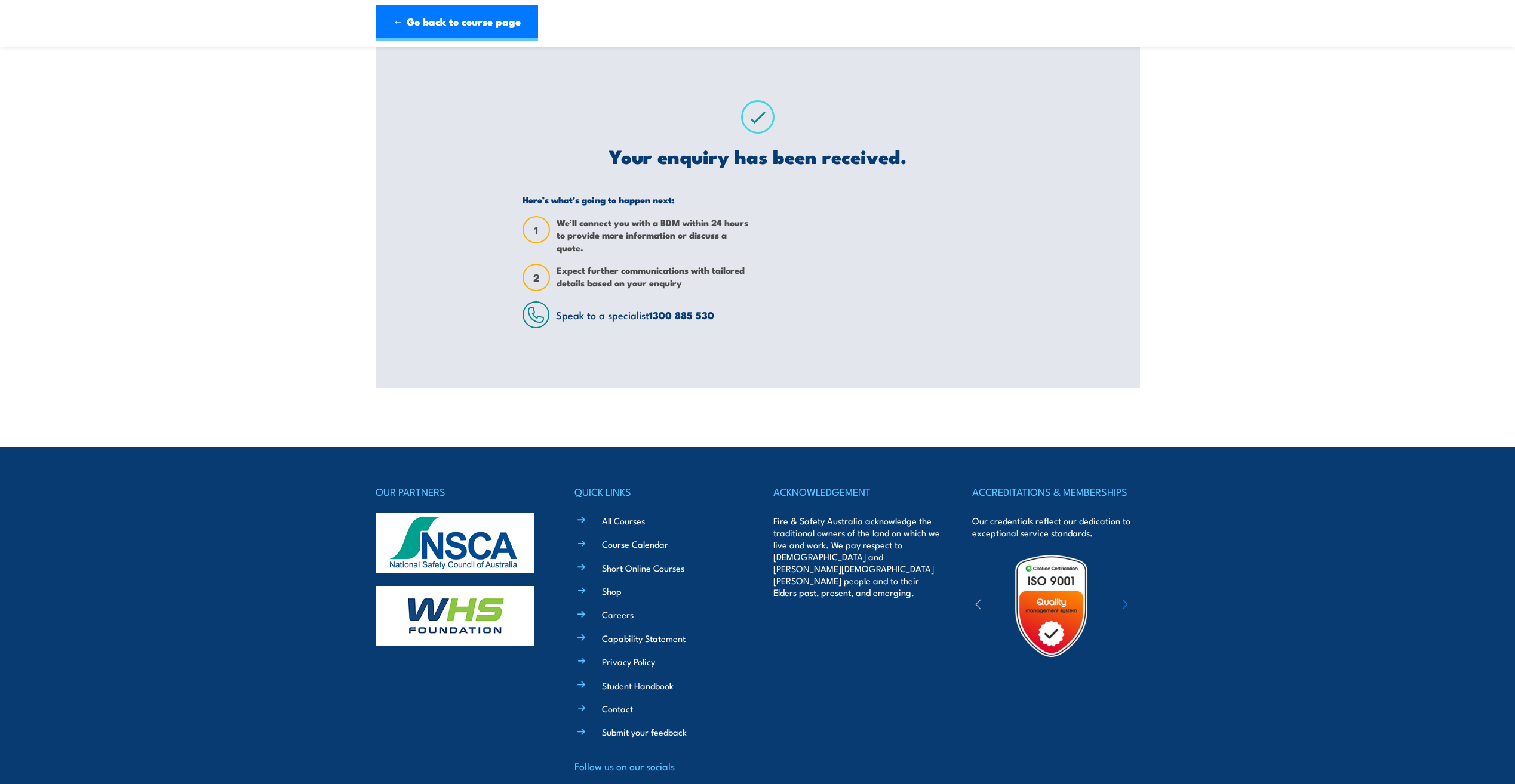
scroll to position [0, 0]
